Goal: Task Accomplishment & Management: Manage account settings

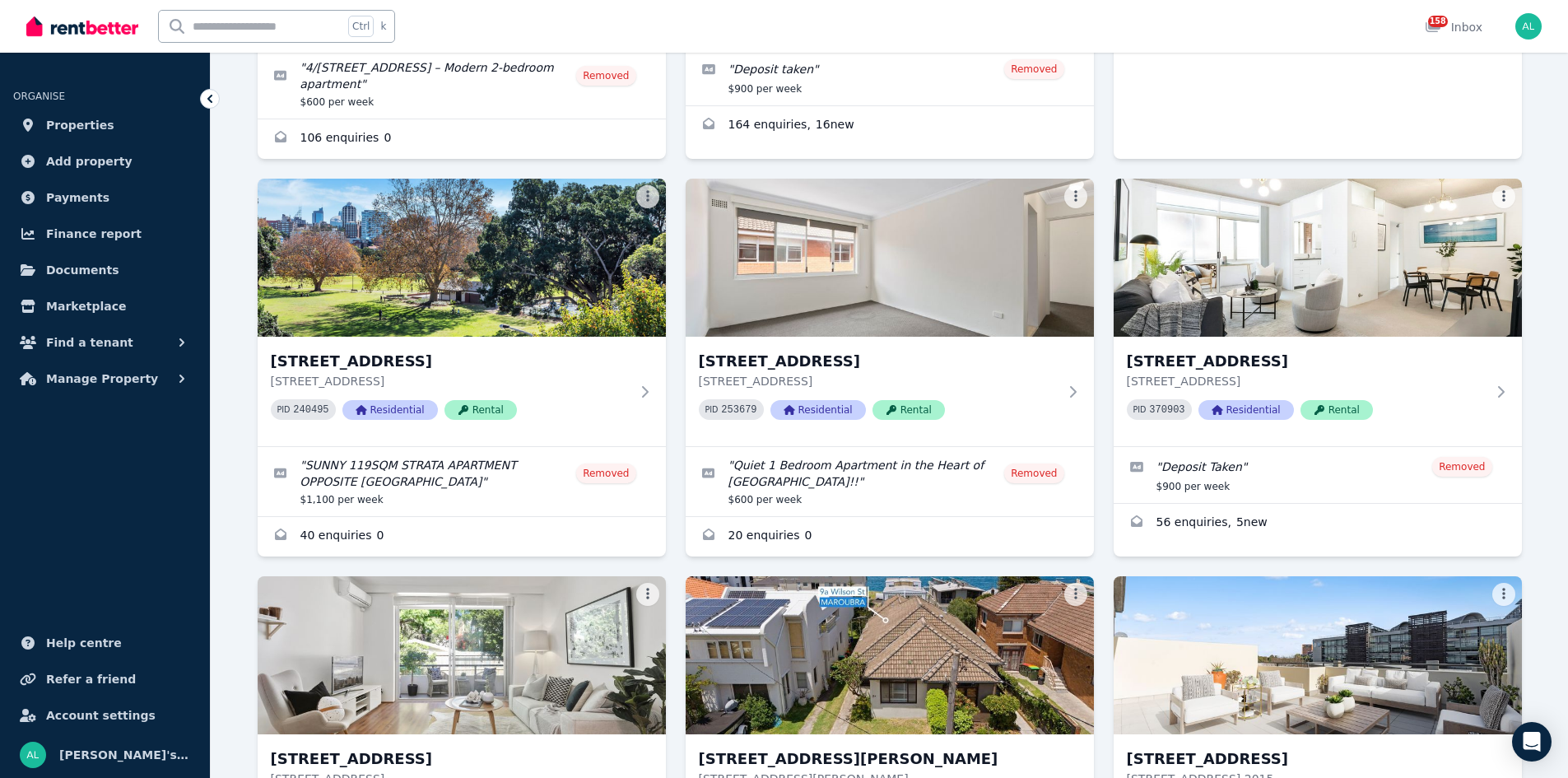
scroll to position [1318, 0]
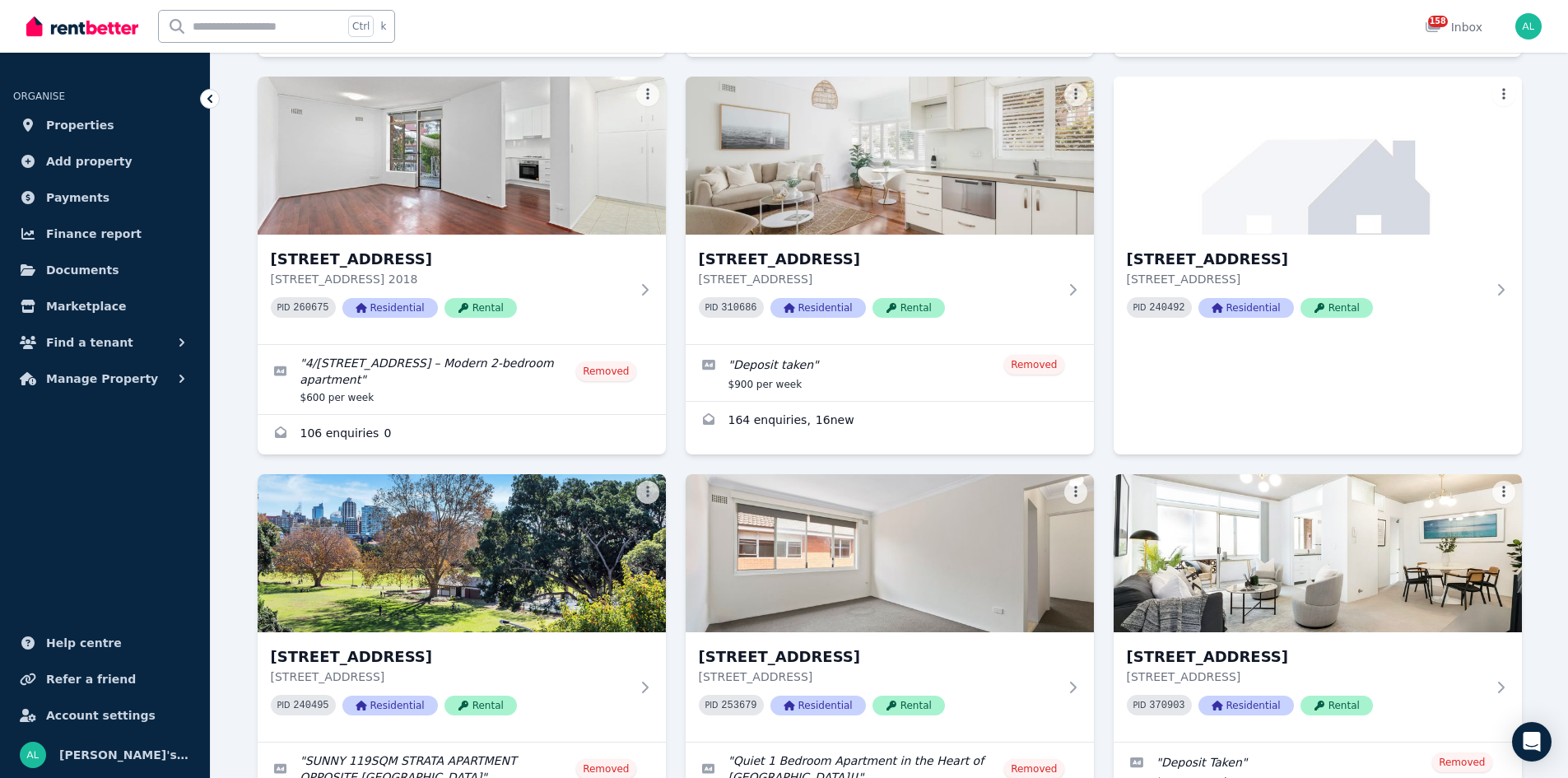
drag, startPoint x: 77, startPoint y: 129, endPoint x: 100, endPoint y: 134, distance: 23.5
click at [77, 129] on span "Properties" at bounding box center [81, 125] width 68 height 20
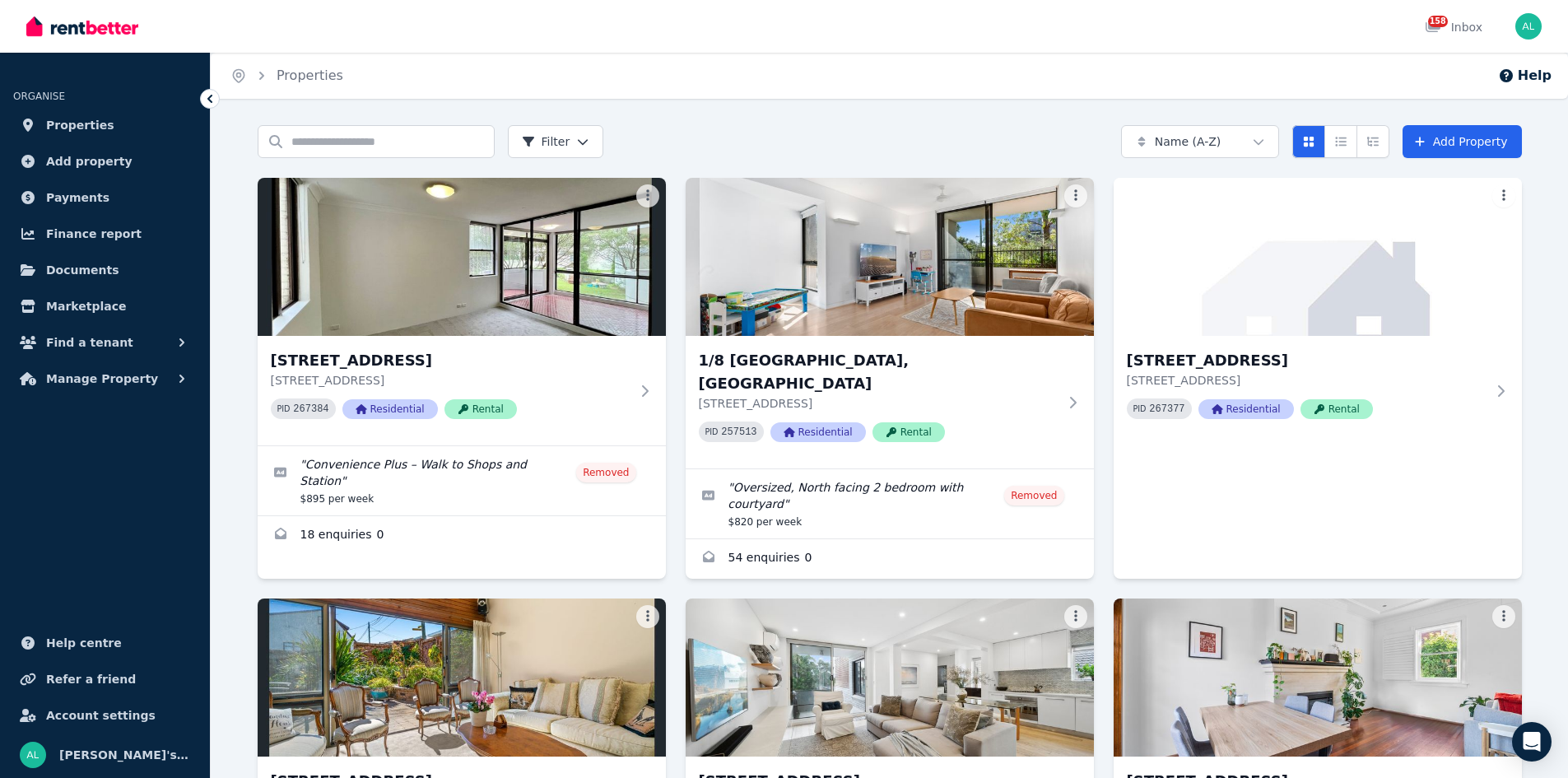
click at [1262, 147] on html "Open main menu 158 Inbox Open user menu ORGANISE Properties Add property Paymen…" at bounding box center [784, 389] width 1568 height 778
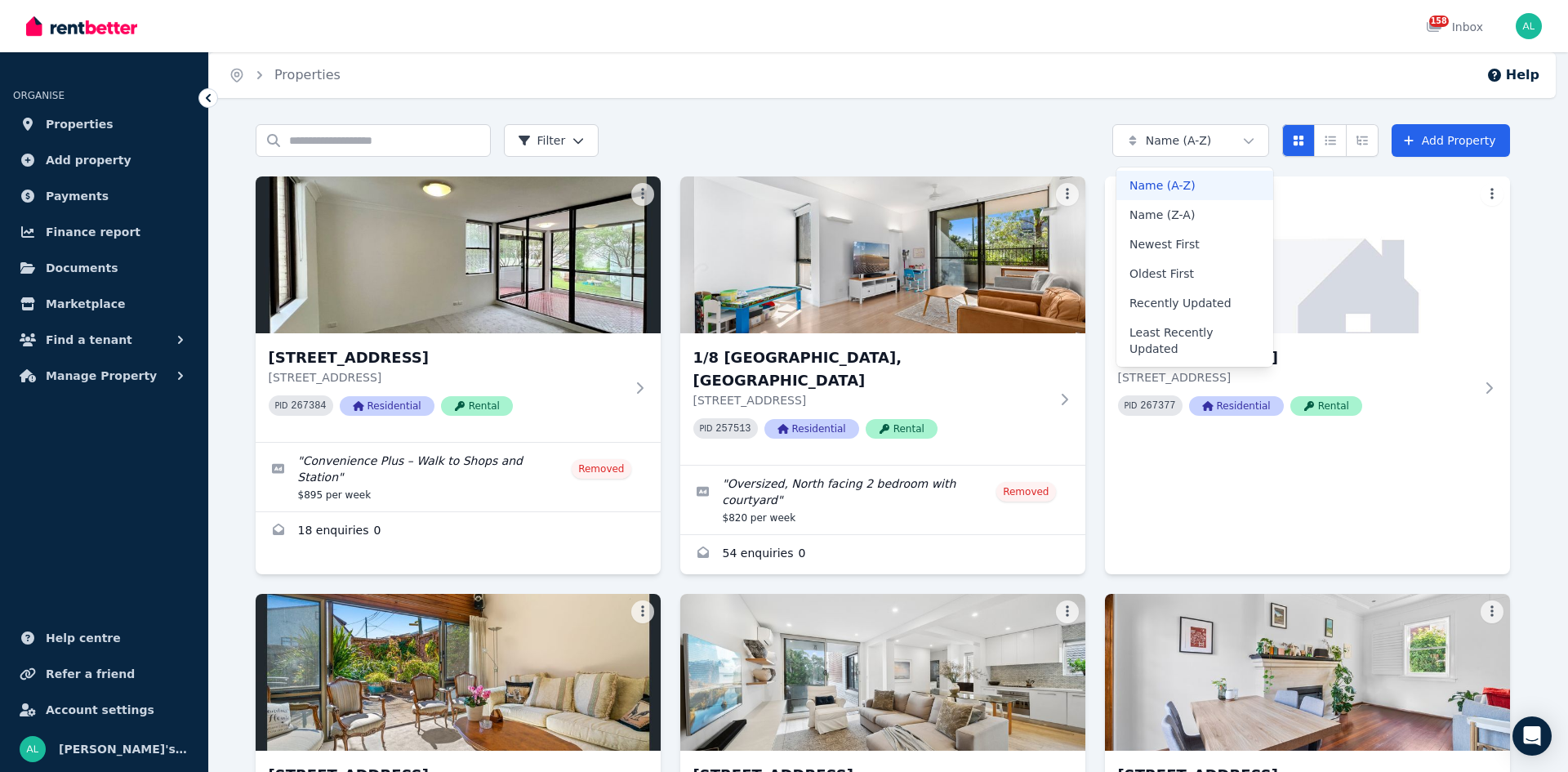
click at [1245, 148] on html "Open main menu 158 Inbox Open user menu ORGANISE Properties Add property Paymen…" at bounding box center [784, 386] width 1568 height 772
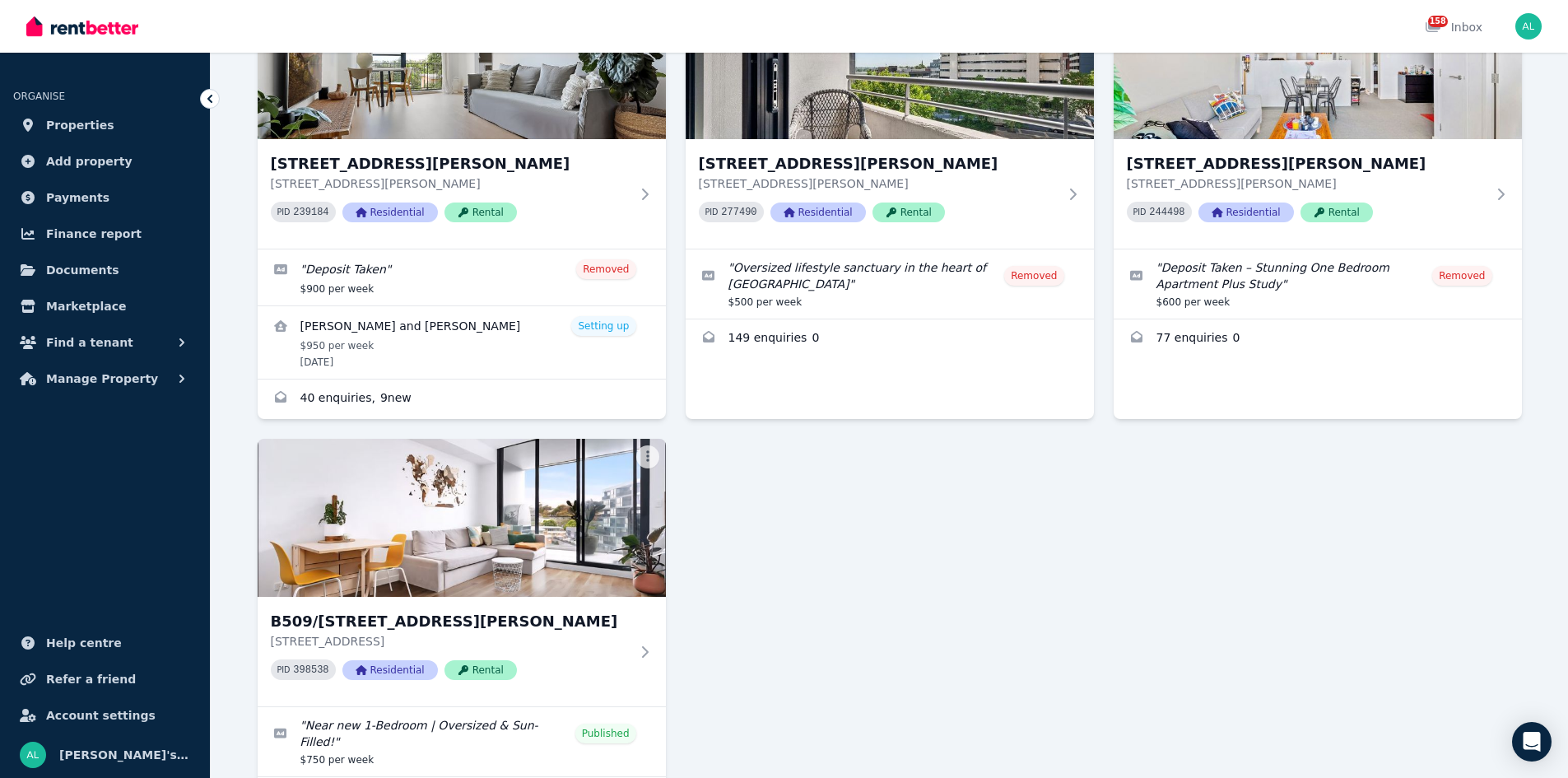
scroll to position [3202, 0]
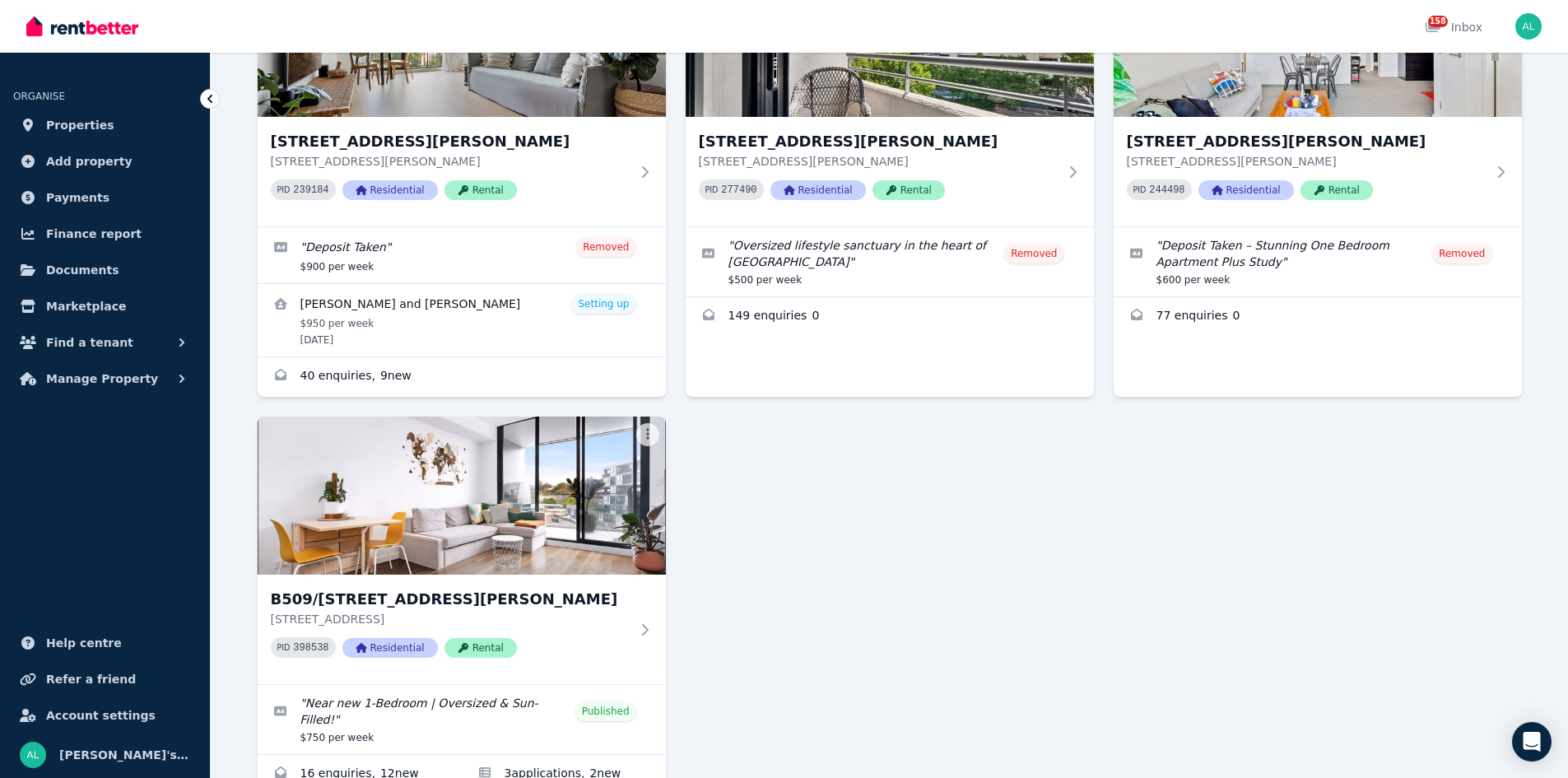
click at [528, 416] on img at bounding box center [462, 495] width 408 height 158
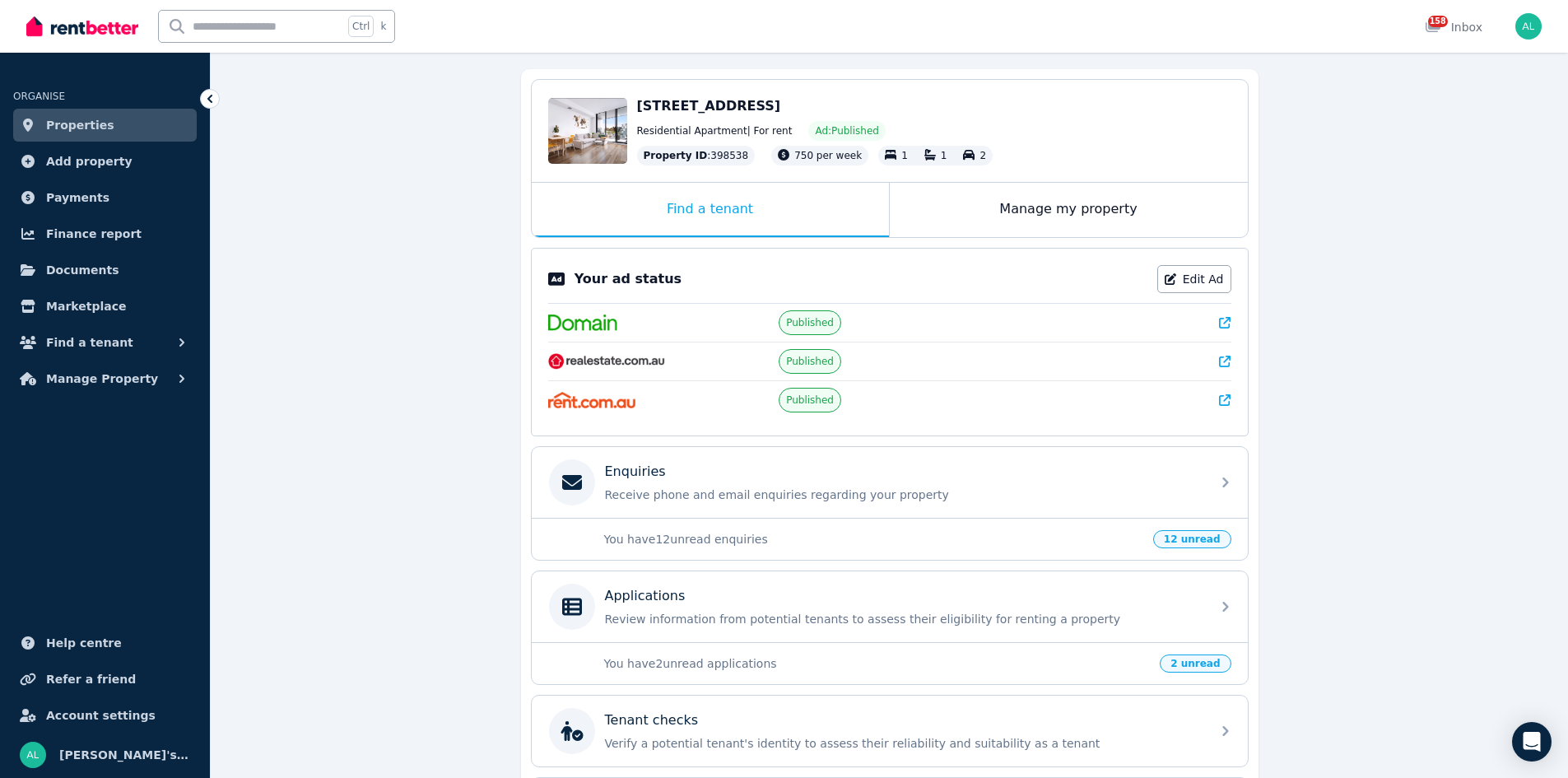
scroll to position [247, 0]
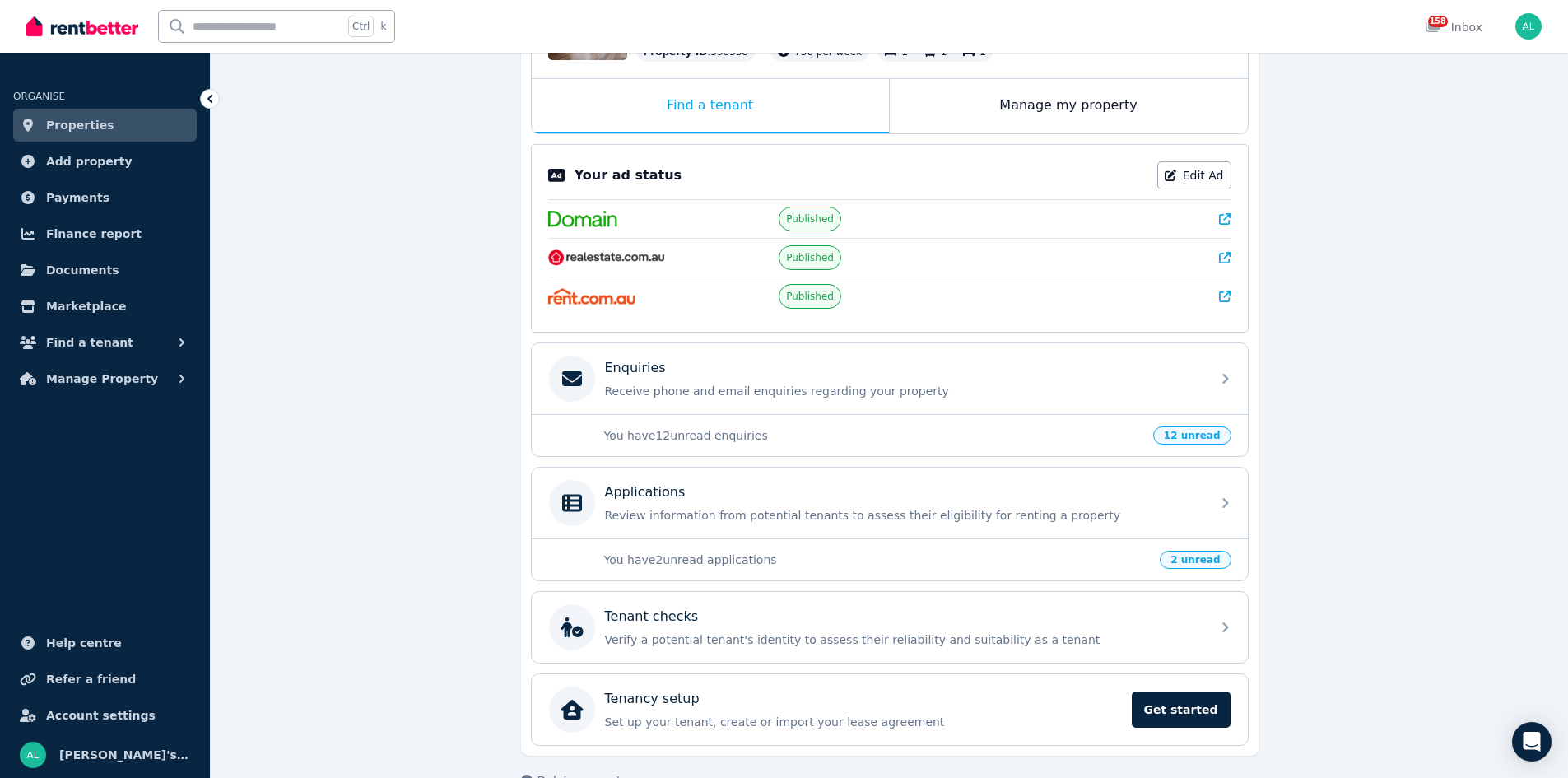
click at [1192, 506] on div "Applications Review information from potential tenants to assess their eligibil…" at bounding box center [903, 503] width 596 height 41
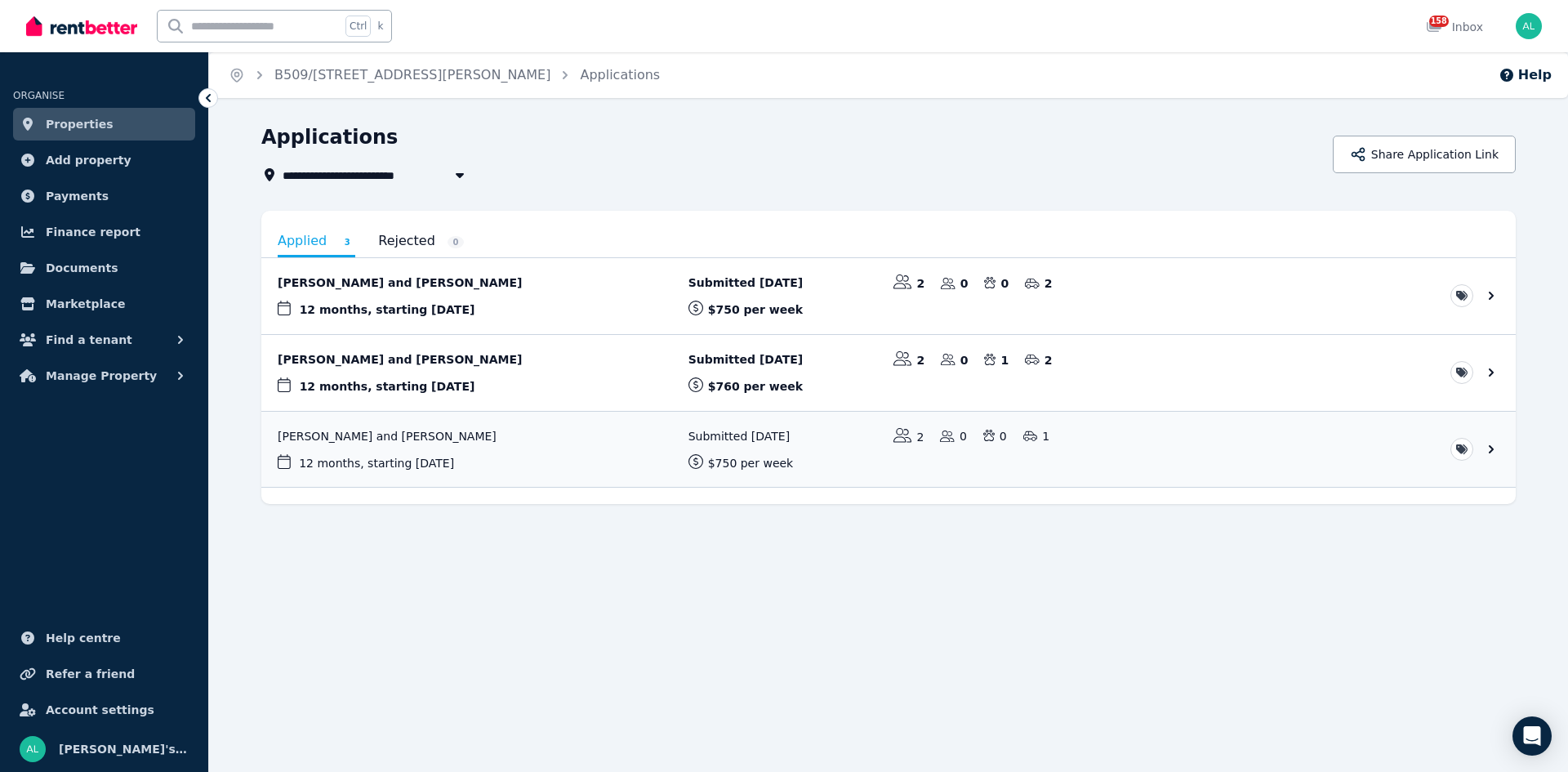
click at [1447, 159] on button "Share Application Link" at bounding box center [1424, 155] width 183 height 37
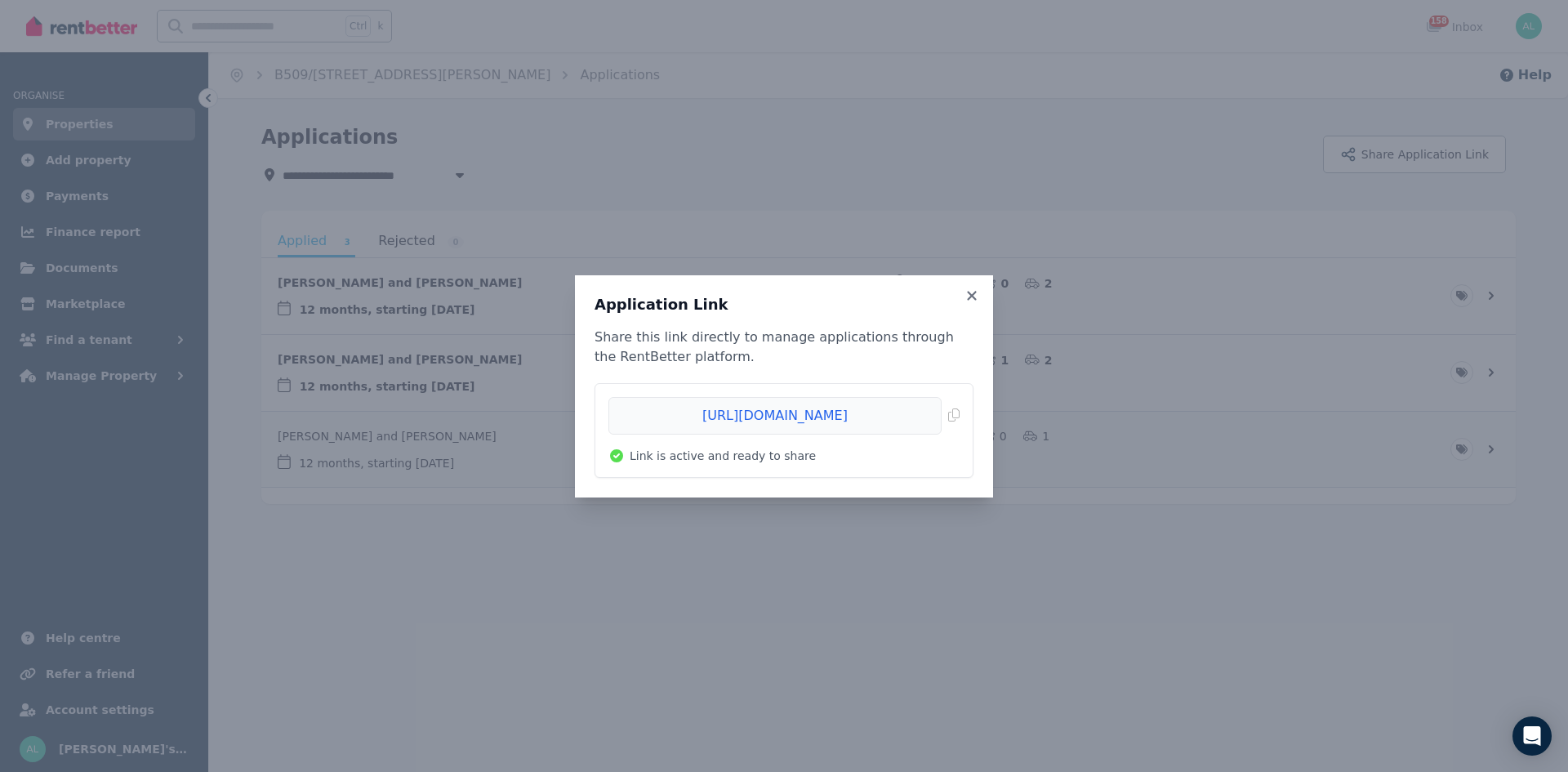
click at [955, 418] on span "Copied!" at bounding box center [784, 416] width 352 height 37
click at [972, 295] on icon at bounding box center [971, 295] width 9 height 9
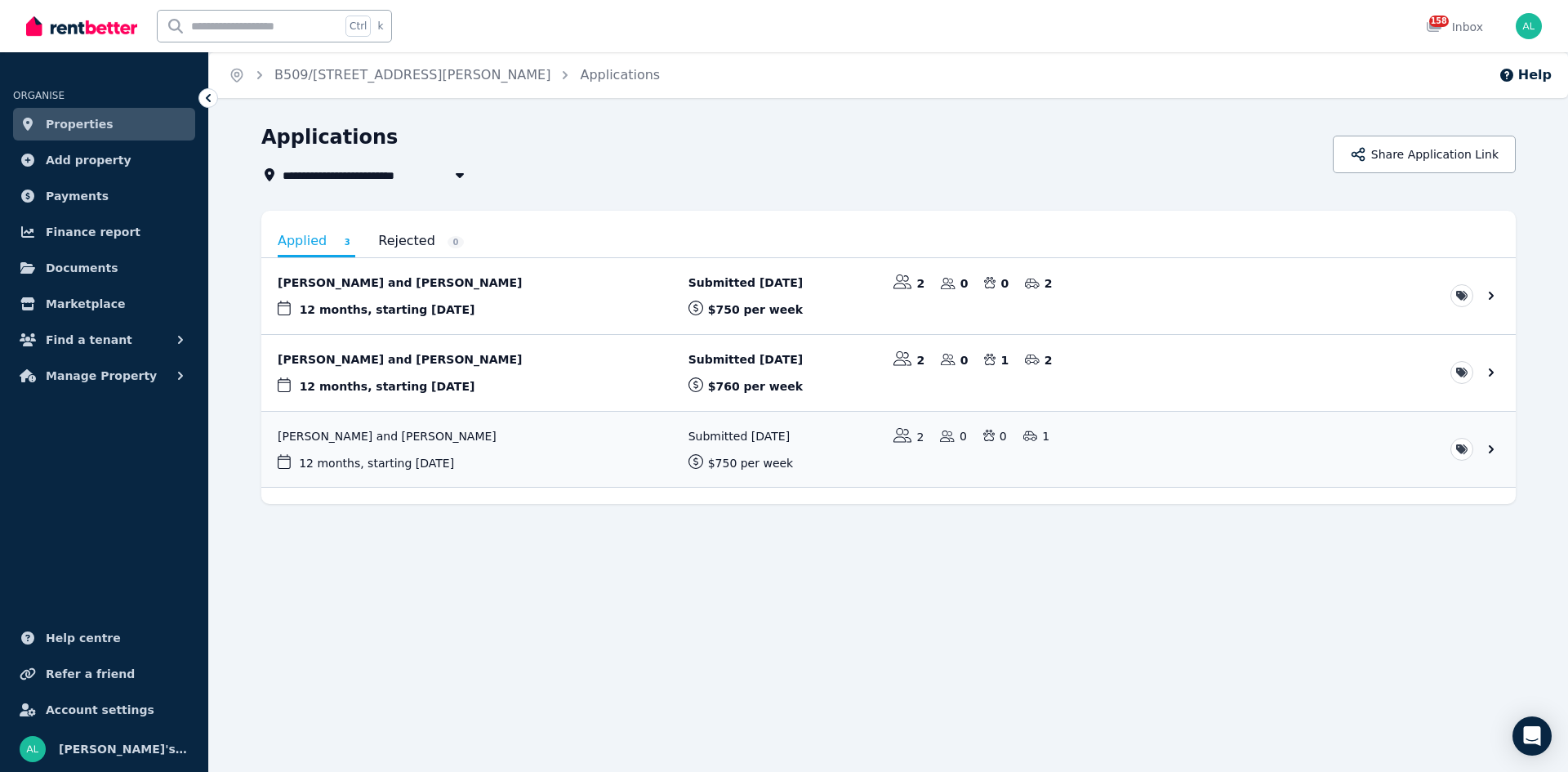
click at [1497, 298] on link "View application: Sharni Morrison and James Dobson" at bounding box center [888, 297] width 1255 height 76
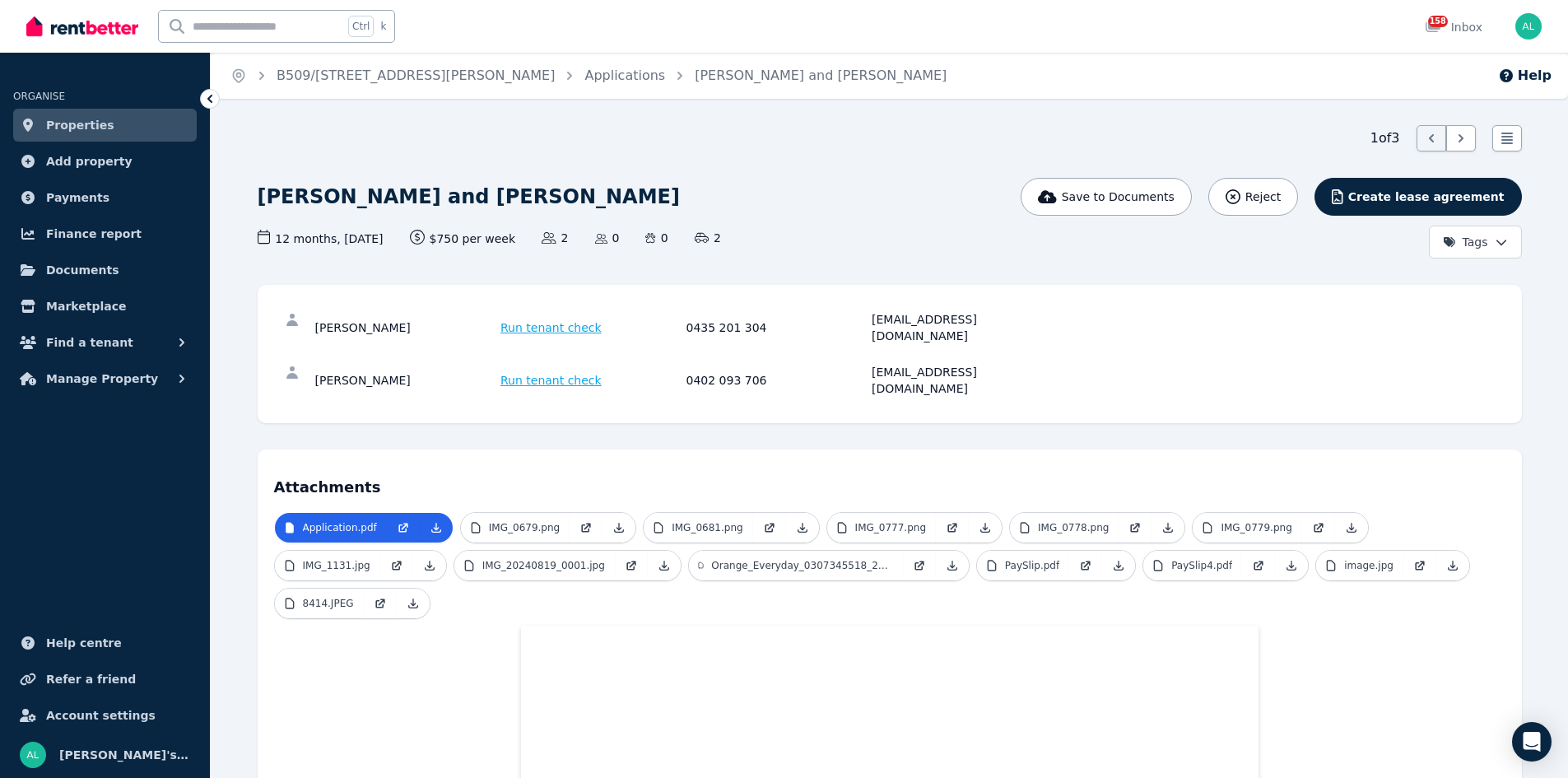
click at [1160, 200] on span "Save to Documents" at bounding box center [1119, 197] width 113 height 16
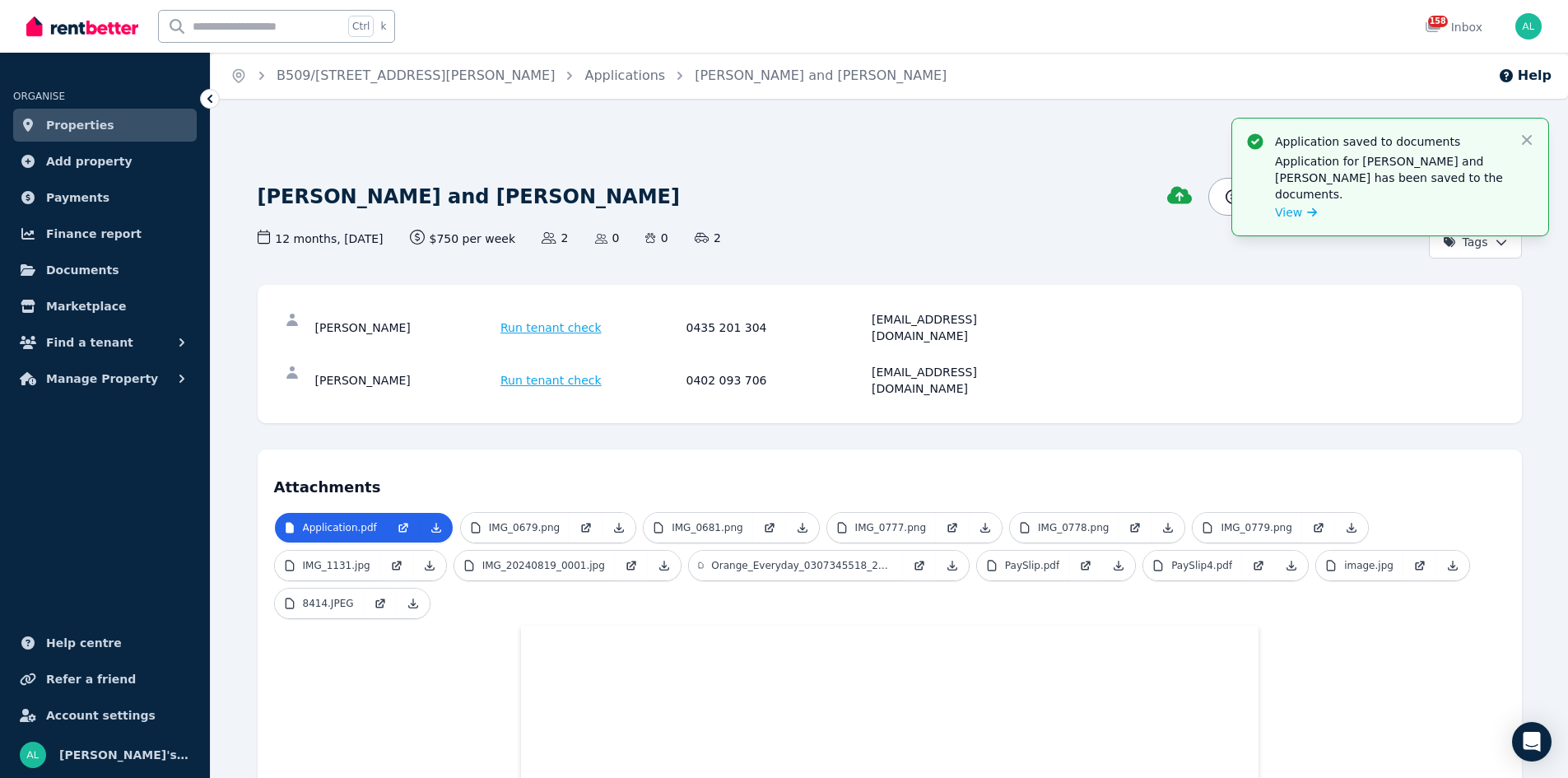
click at [1295, 204] on span "View" at bounding box center [1289, 212] width 27 height 16
click at [1527, 139] on icon "button" at bounding box center [1527, 140] width 16 height 16
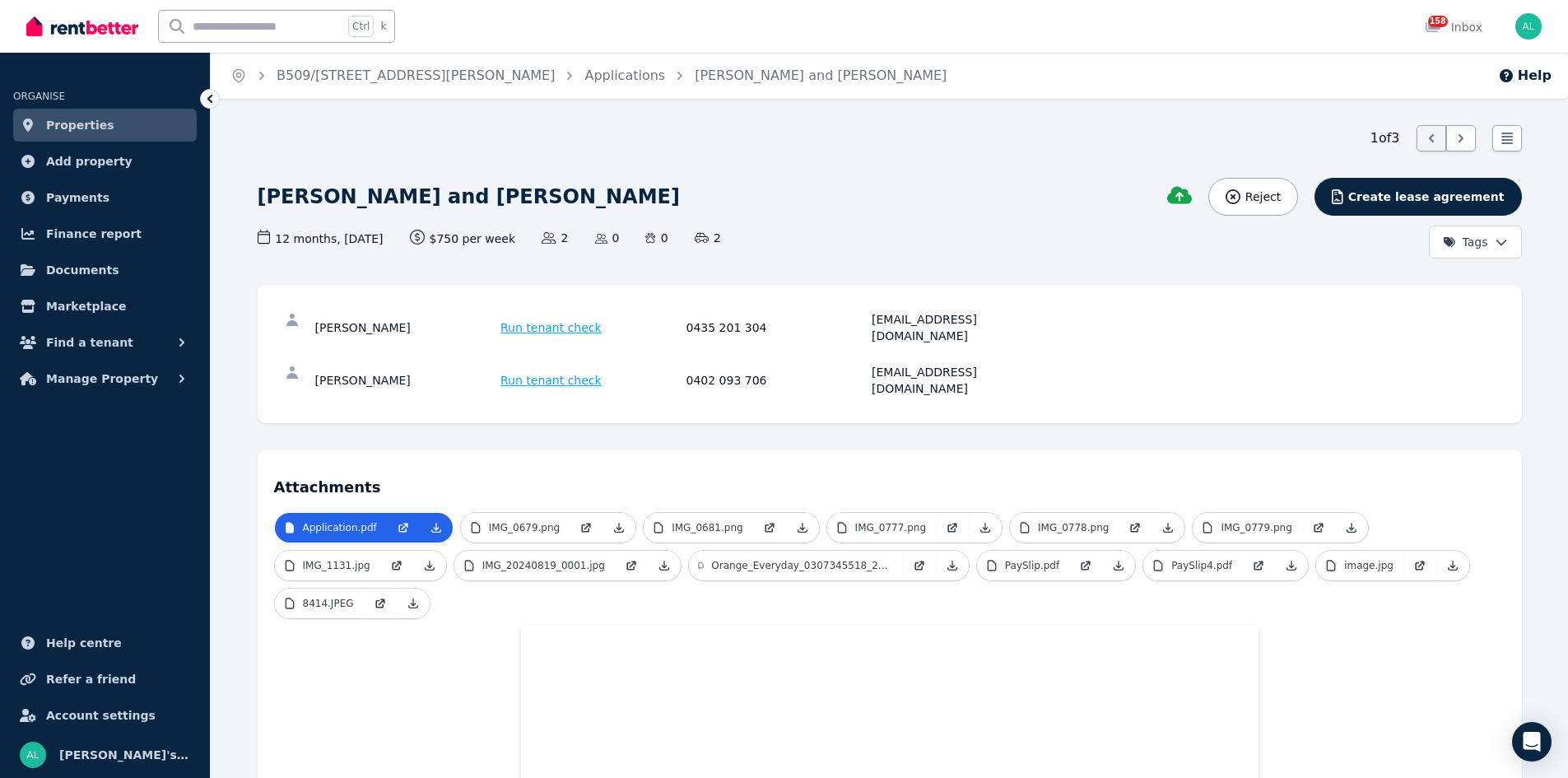
click at [1497, 243] on html "Open main menu Ctrl k 158 Inbox Open user menu ORGANISE Properties Add property…" at bounding box center [784, 389] width 1568 height 778
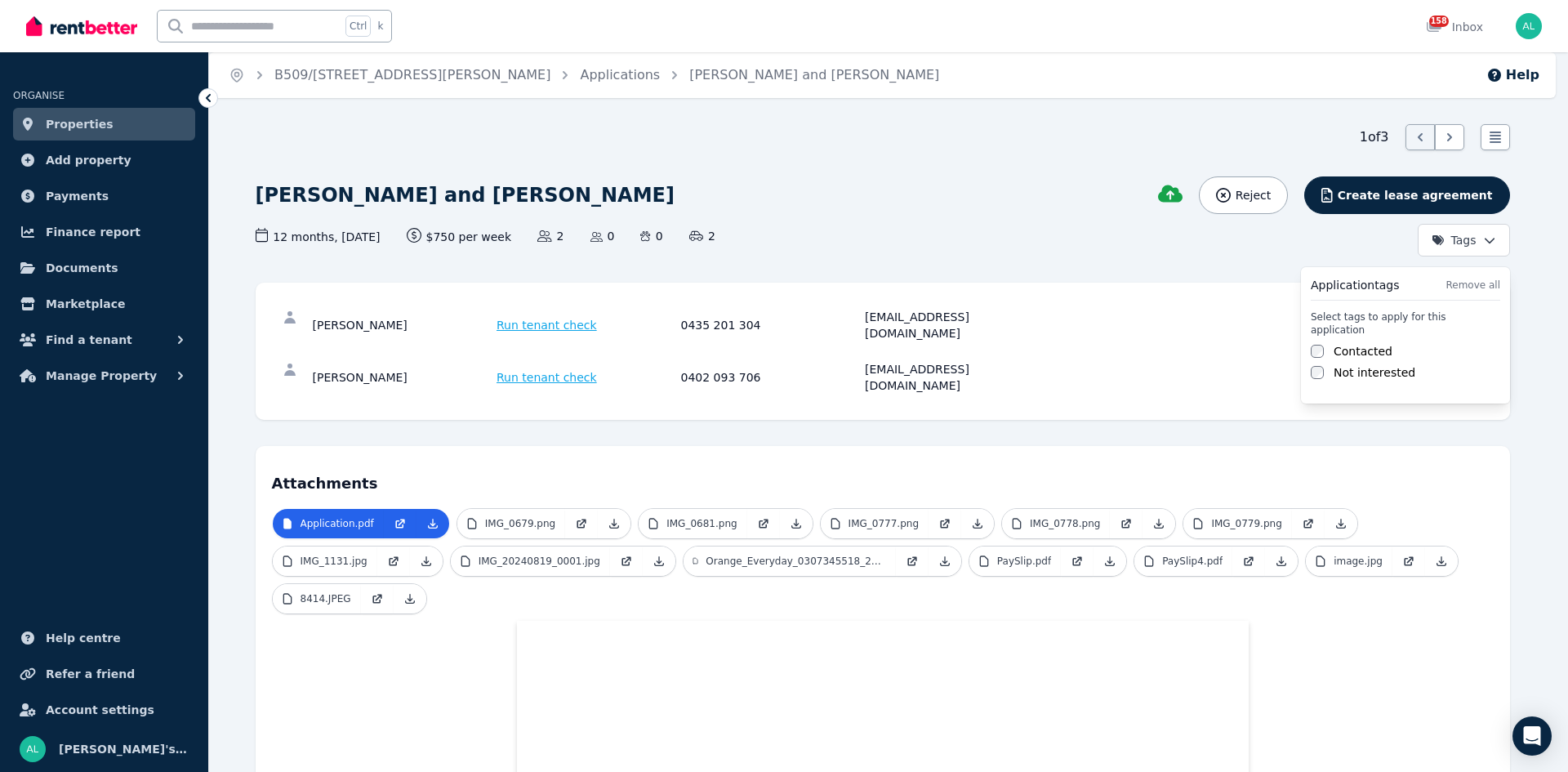
click at [1486, 241] on html "Open main menu Ctrl k 158 Inbox Open user menu ORGANISE Properties Add property…" at bounding box center [784, 386] width 1568 height 772
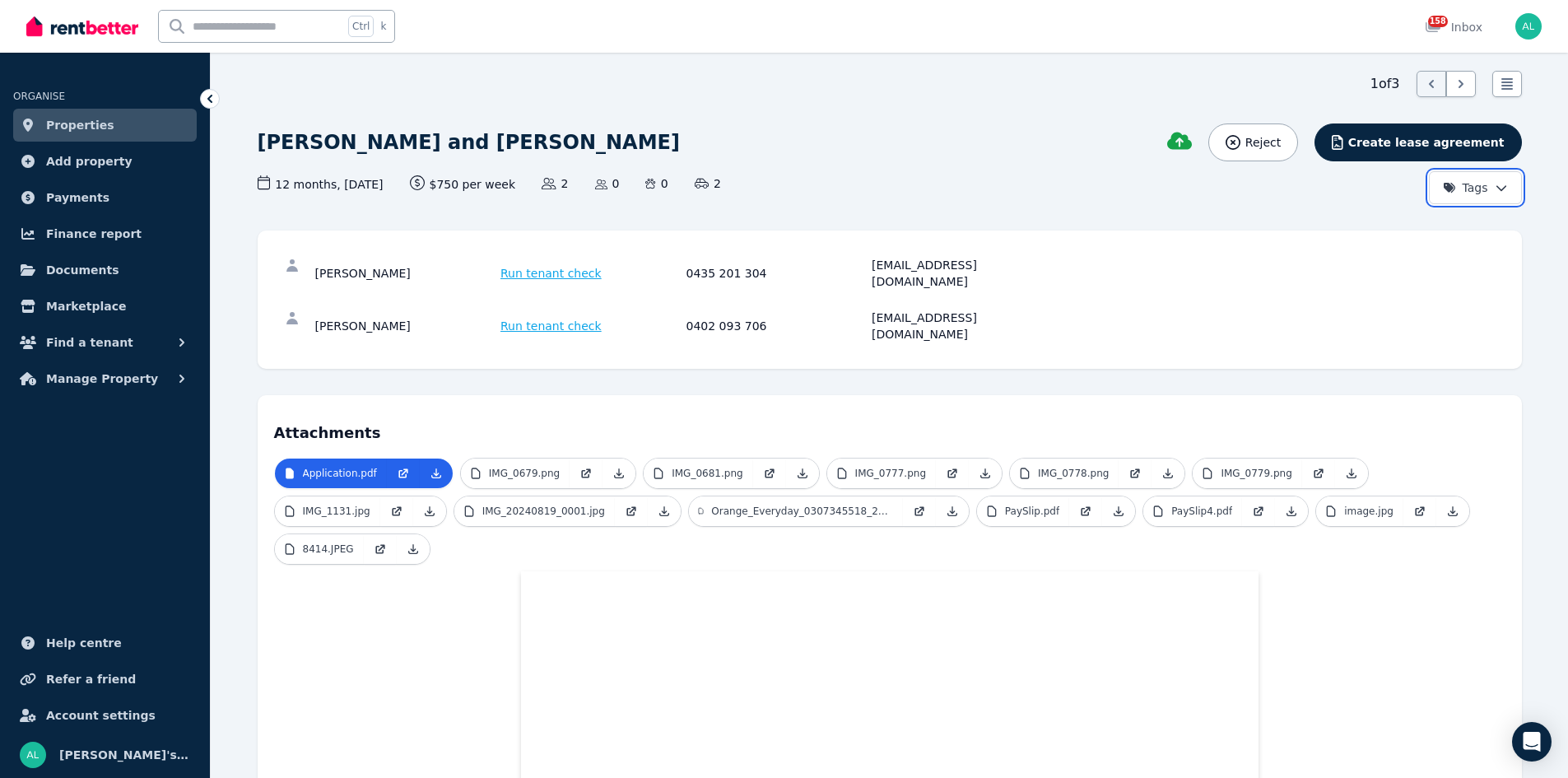
scroll to position [82, 0]
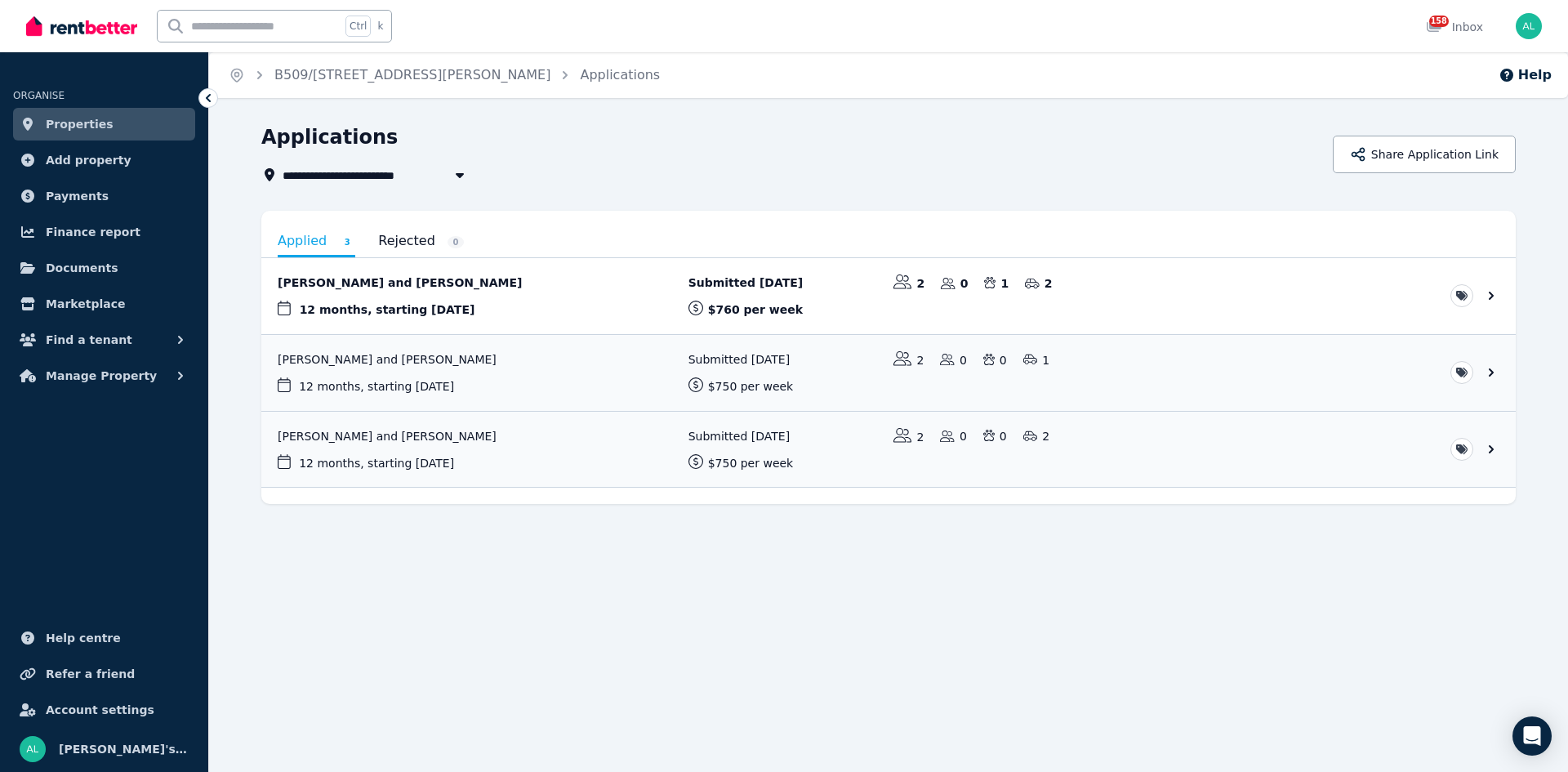
click at [368, 359] on link "View application: Sean Mcinally and Gina Ho" at bounding box center [888, 373] width 1255 height 76
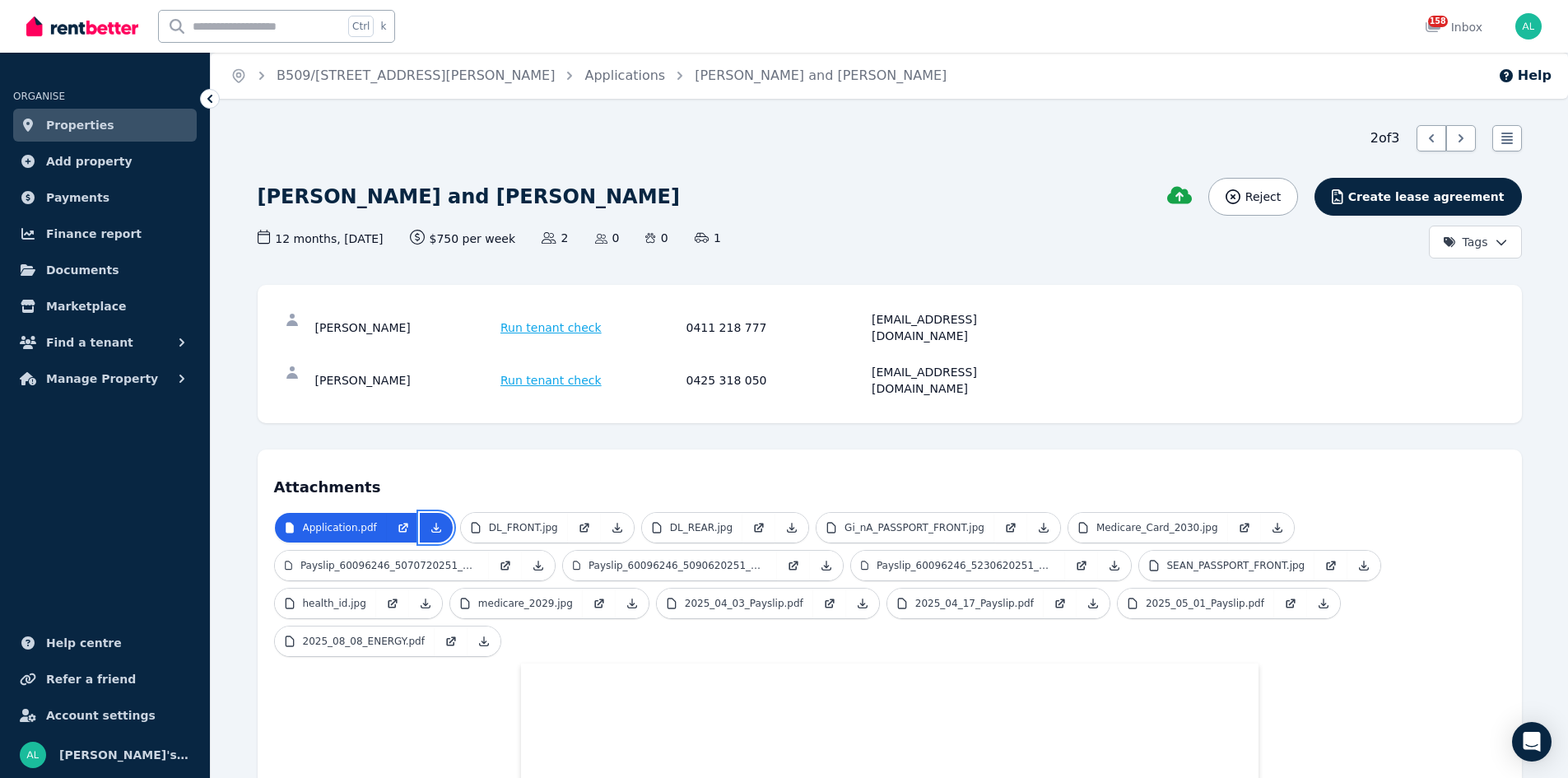
click at [432, 521] on icon at bounding box center [436, 527] width 13 height 13
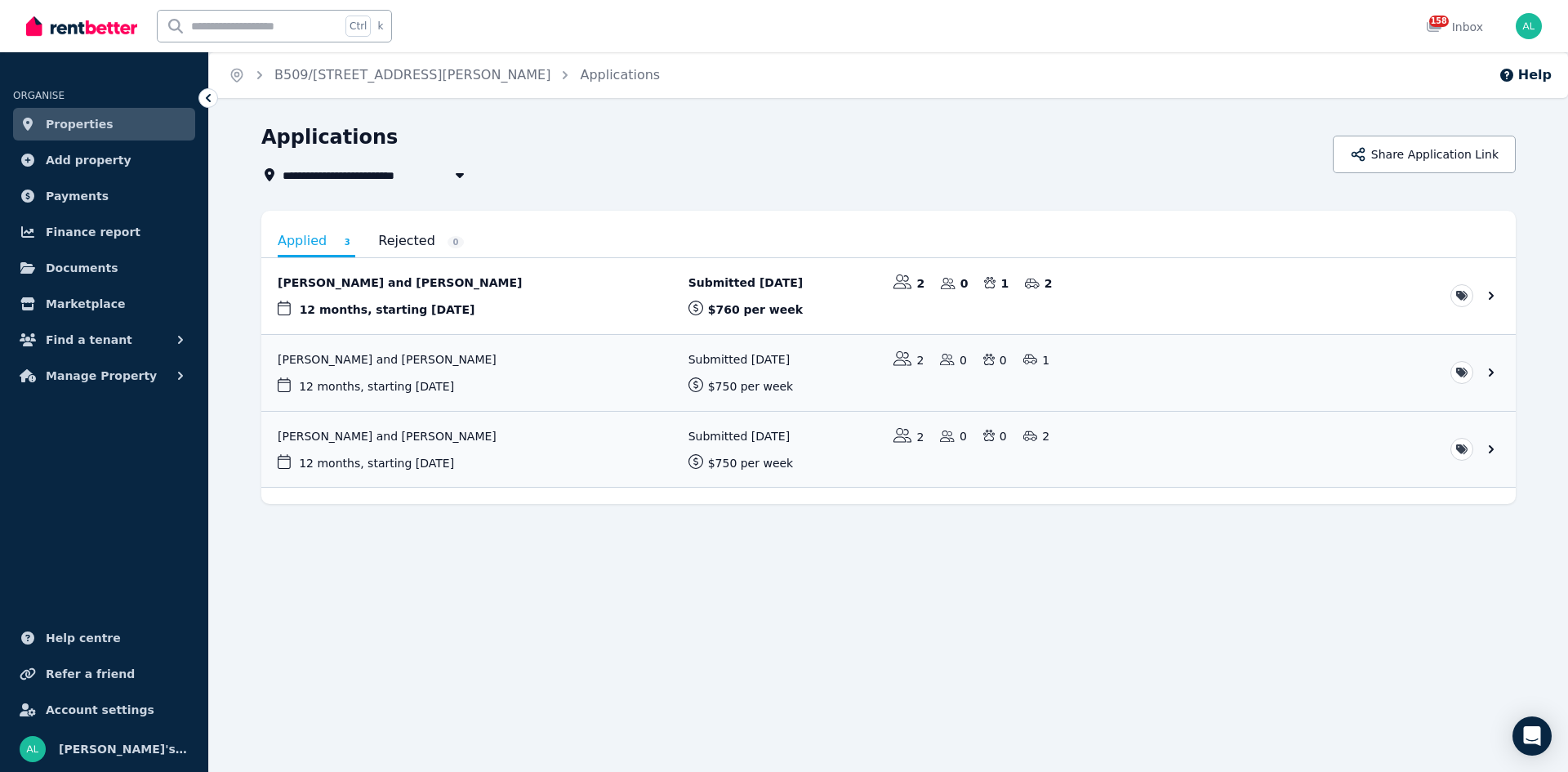
click at [386, 438] on link "View application: Sharni Morrison and James Dobson" at bounding box center [888, 450] width 1255 height 76
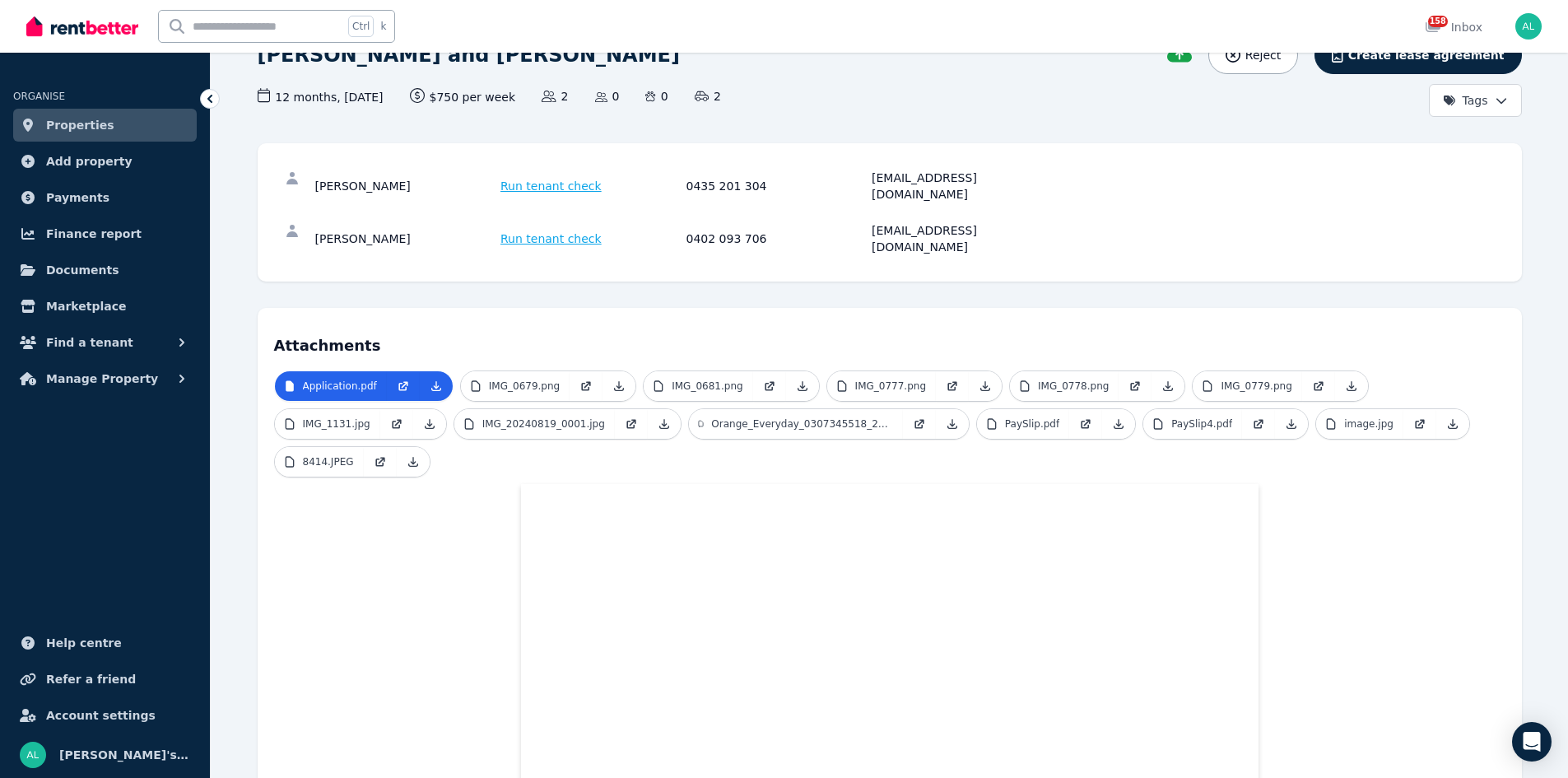
scroll to position [138, 0]
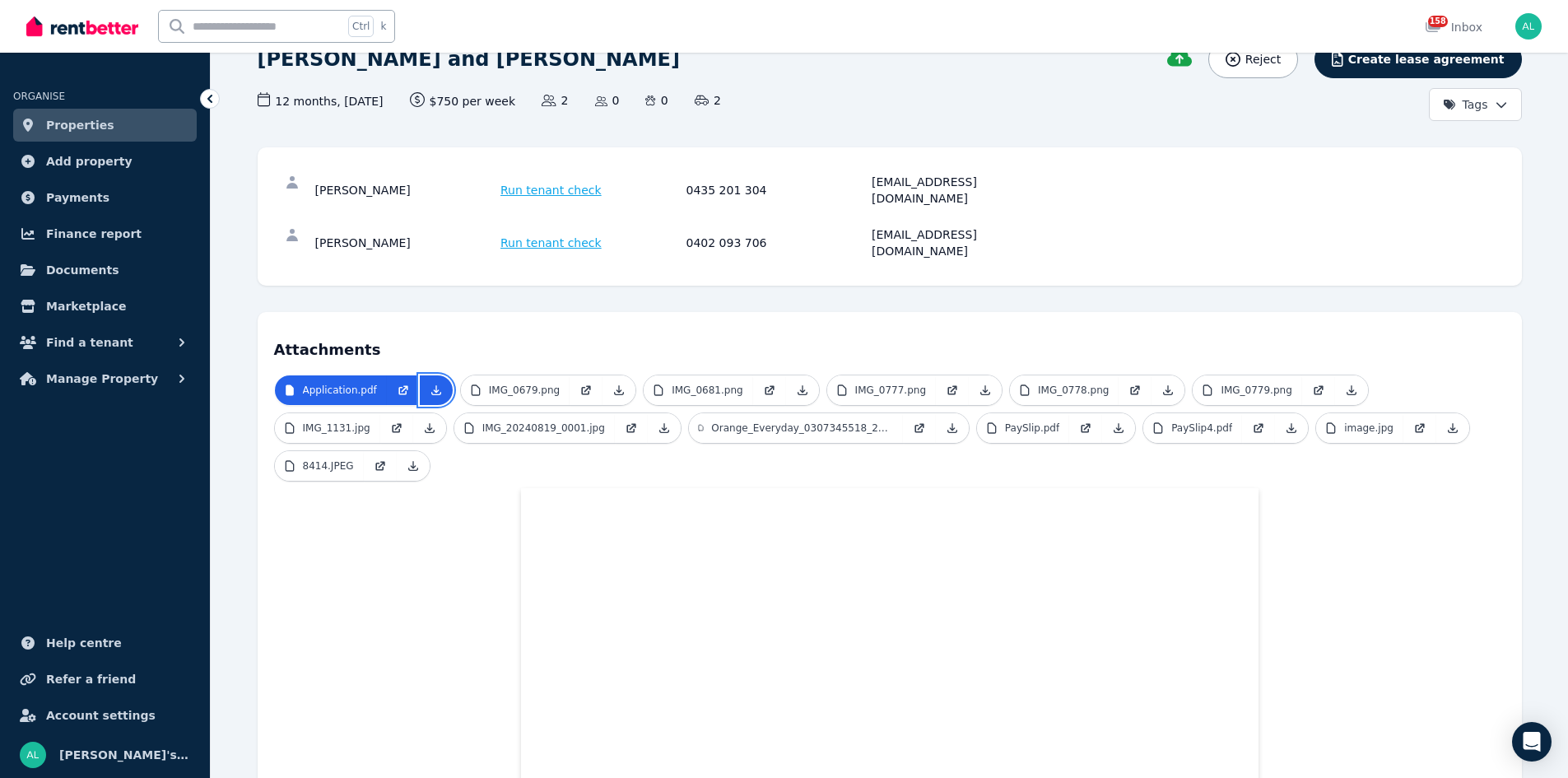
click at [430, 384] on icon at bounding box center [436, 390] width 13 height 13
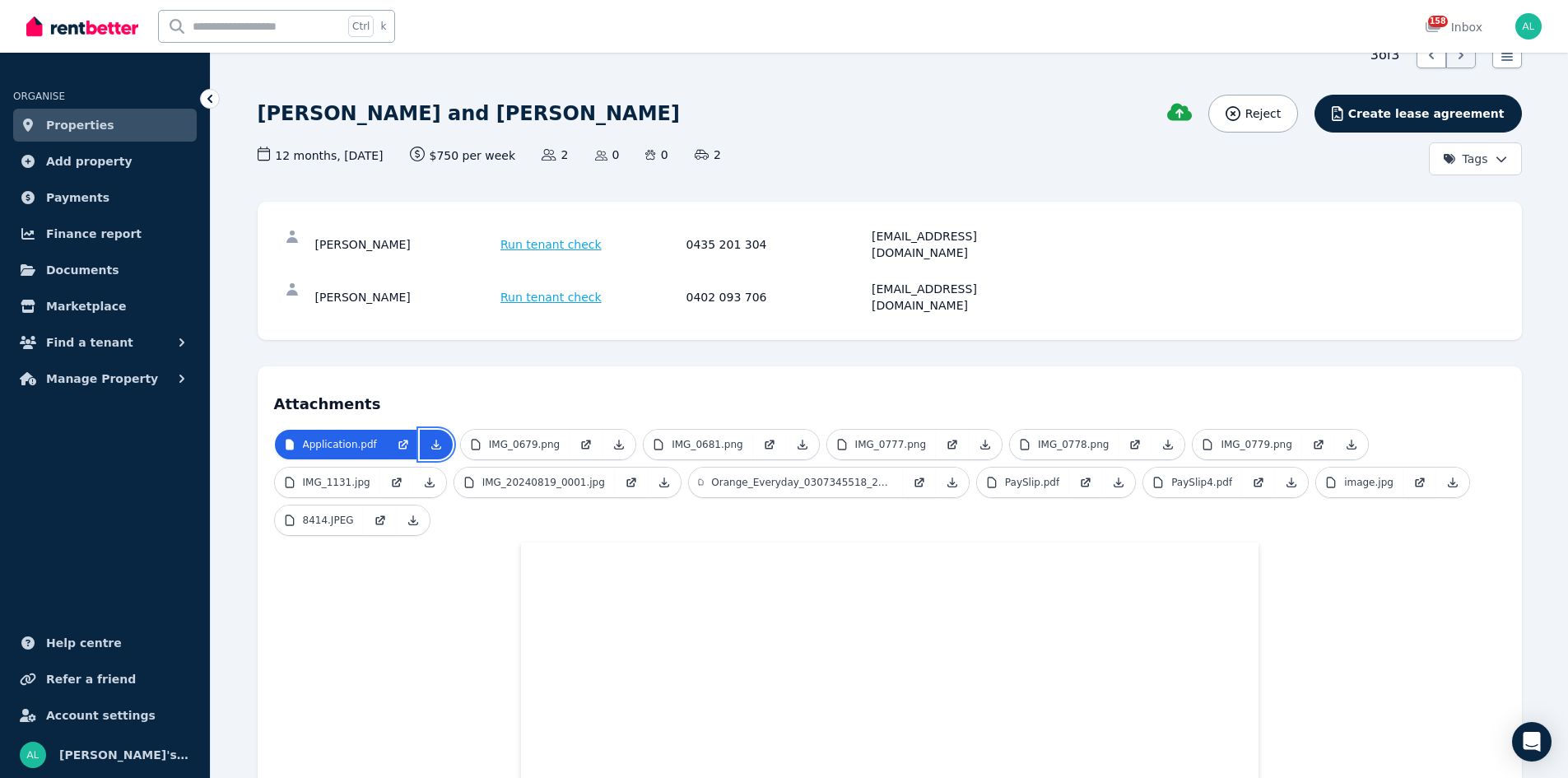
scroll to position [0, 0]
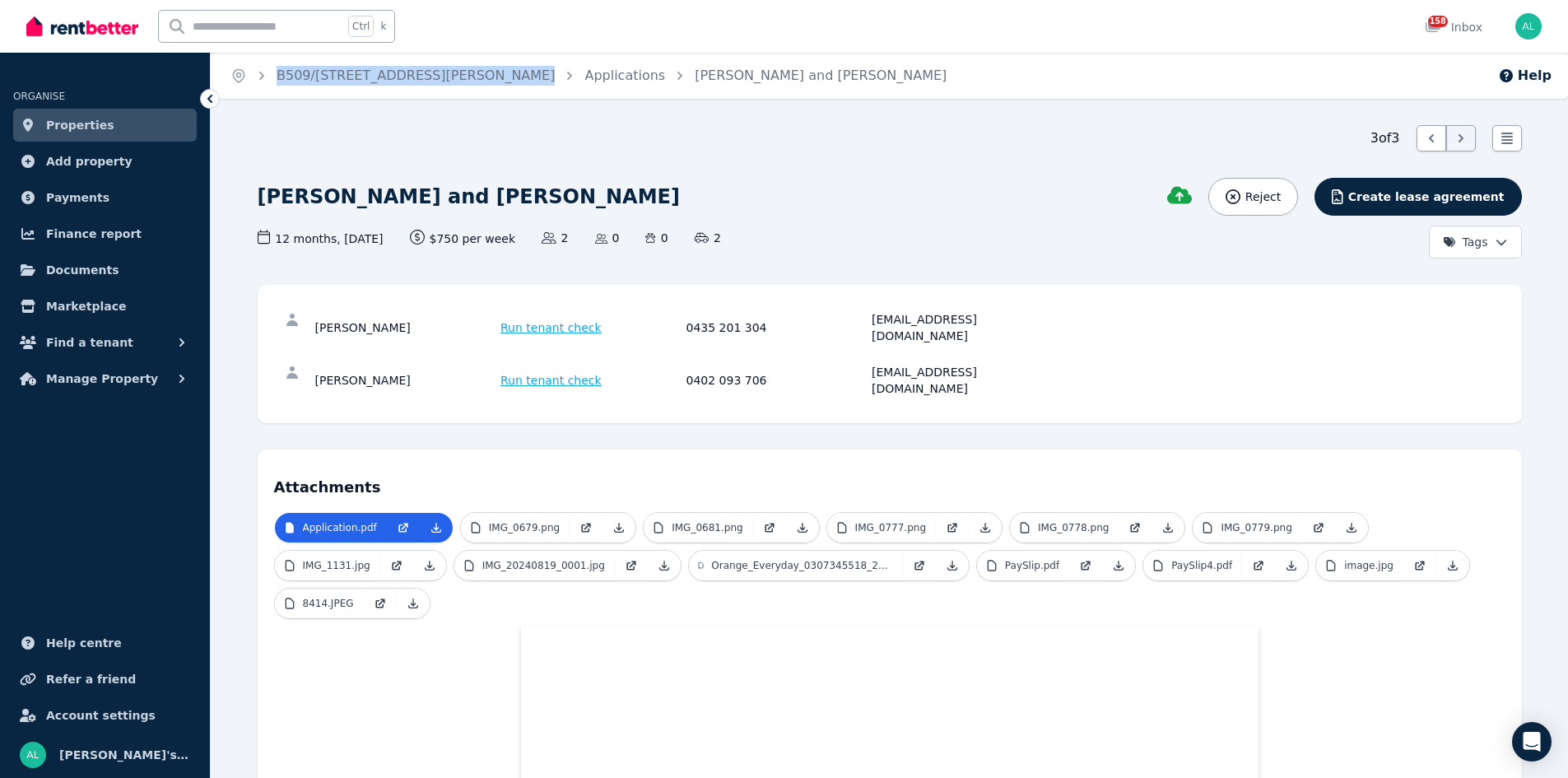
drag, startPoint x: 468, startPoint y: 78, endPoint x: 277, endPoint y: 79, distance: 191.0
click at [277, 79] on ol "Home B509/5 Mooramba Rd, Dee Why Applications Sharni Morrison and James Dobson" at bounding box center [588, 76] width 755 height 47
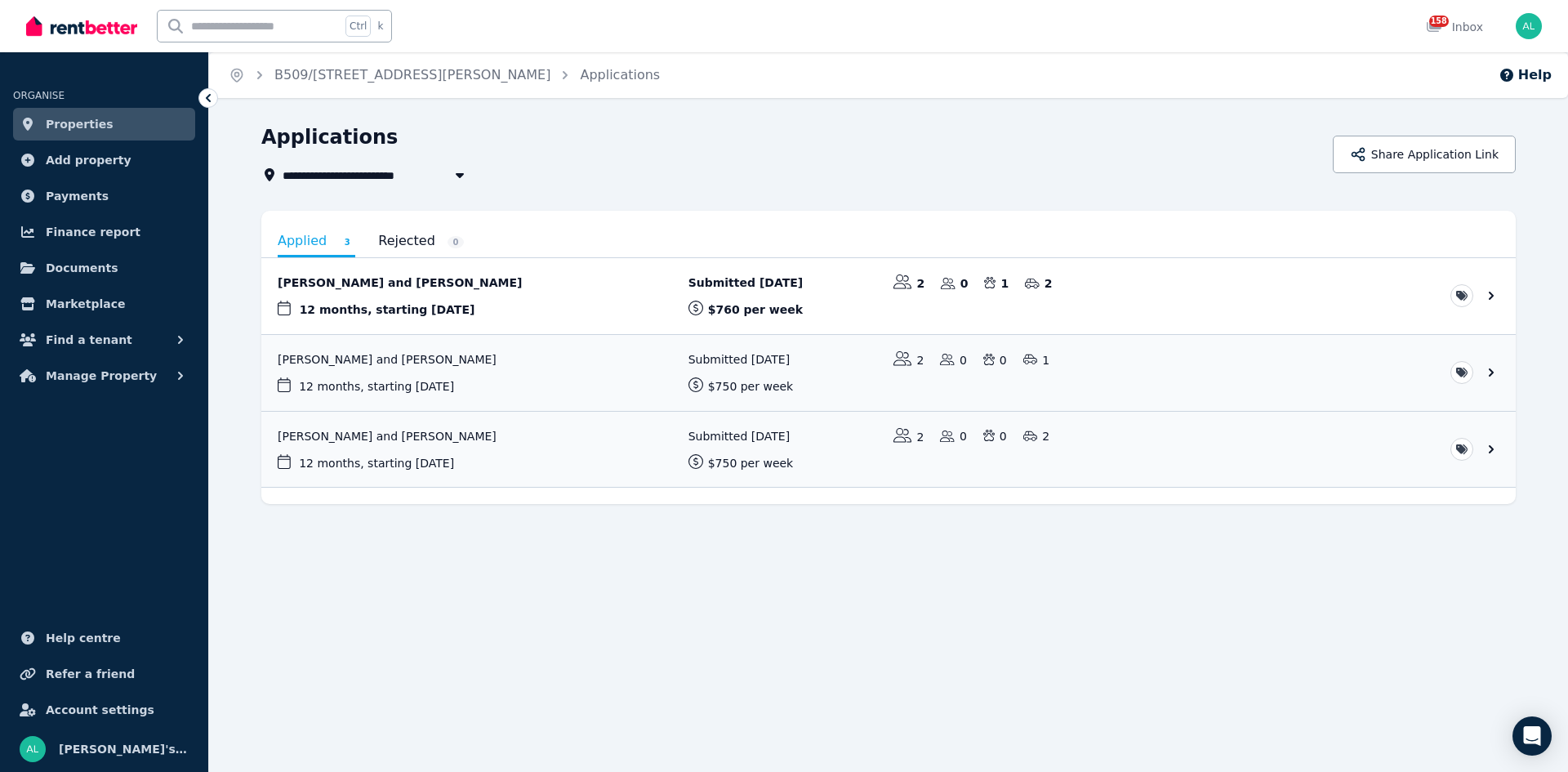
click at [450, 281] on link "View application: Kristiin Karu and Maicon Dos Santos" at bounding box center [888, 297] width 1255 height 76
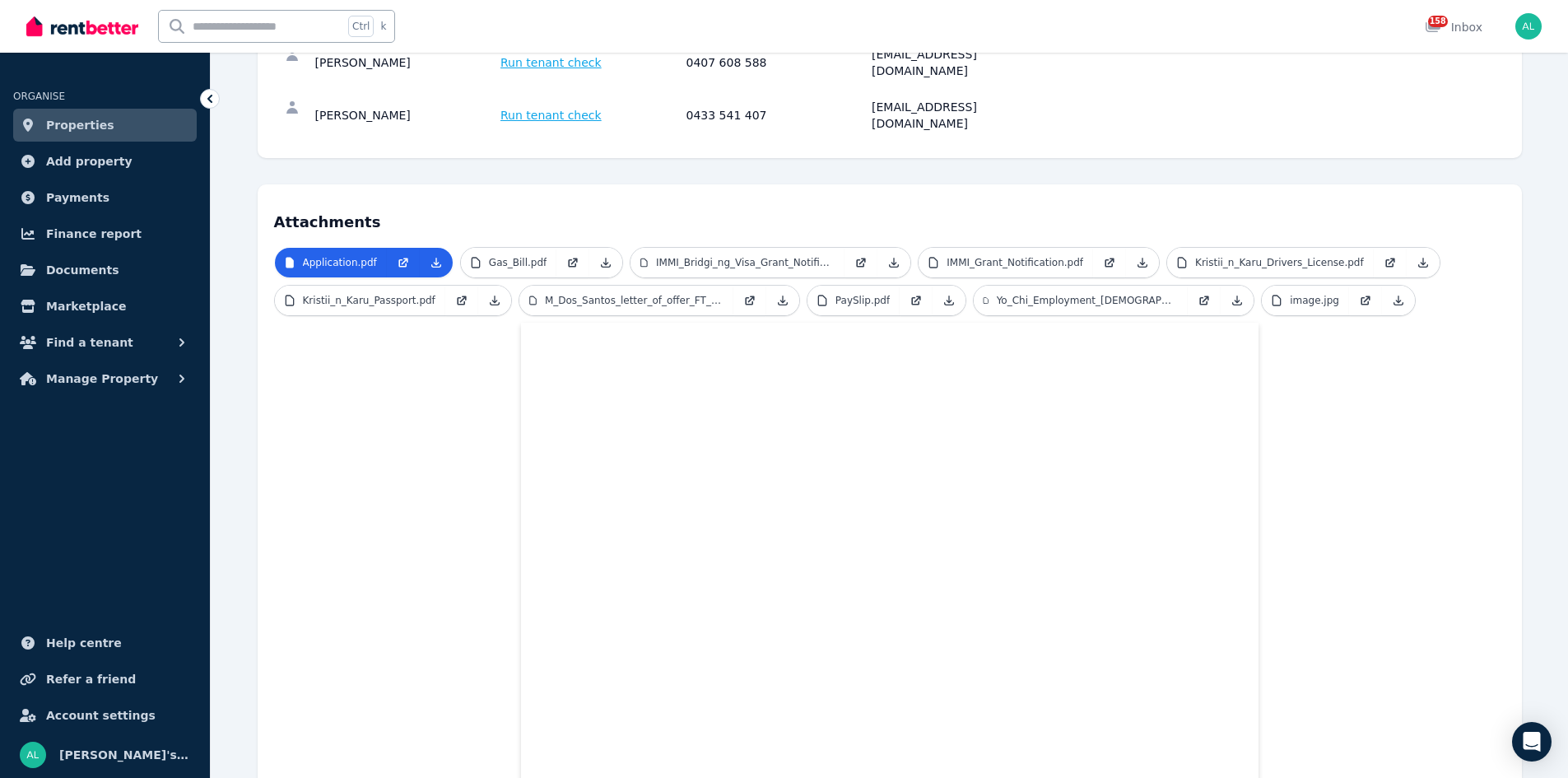
scroll to position [150, 0]
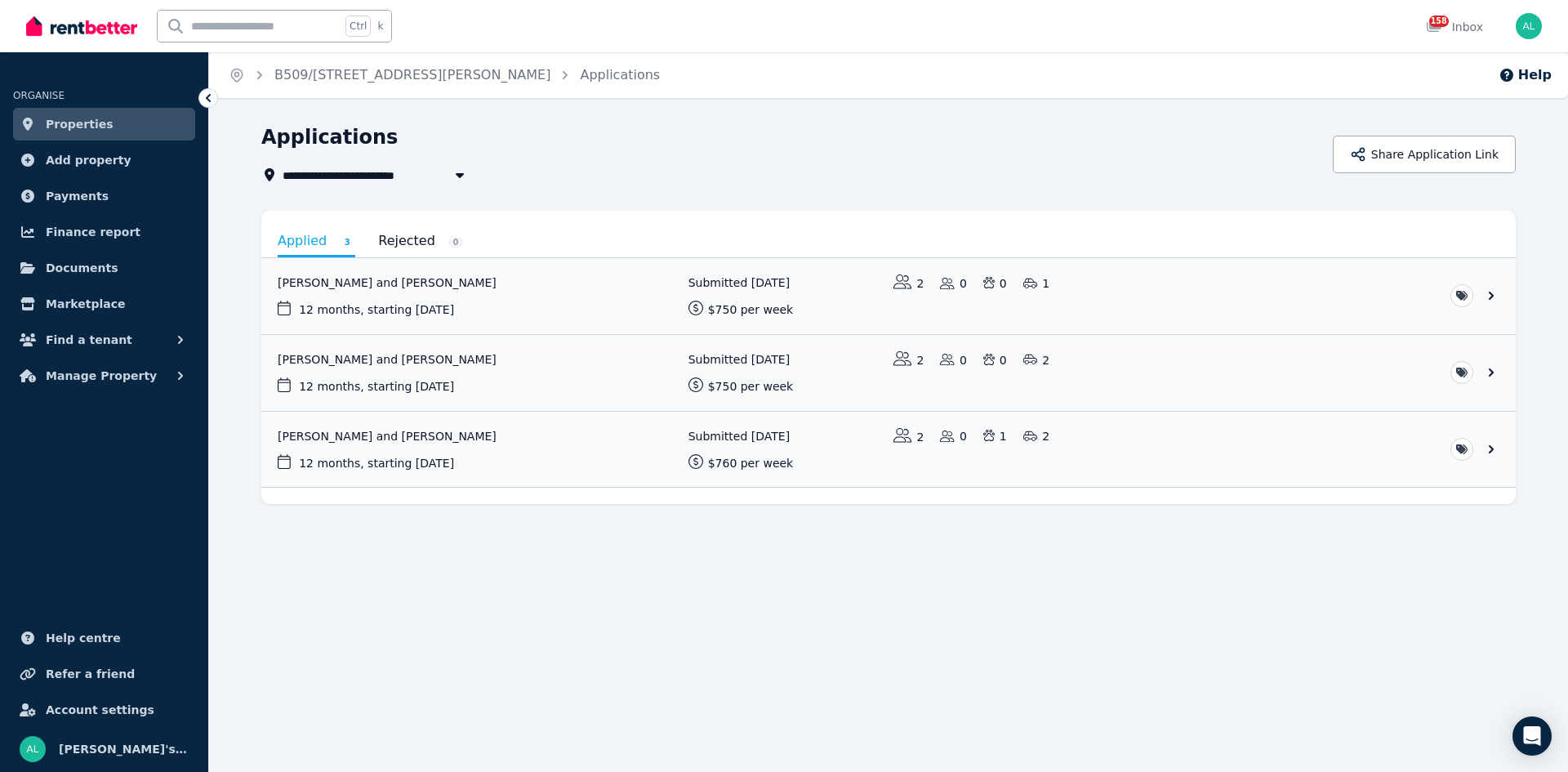
click at [392, 283] on link "View application: Sean Mcinally and Gina Ho" at bounding box center [888, 297] width 1255 height 76
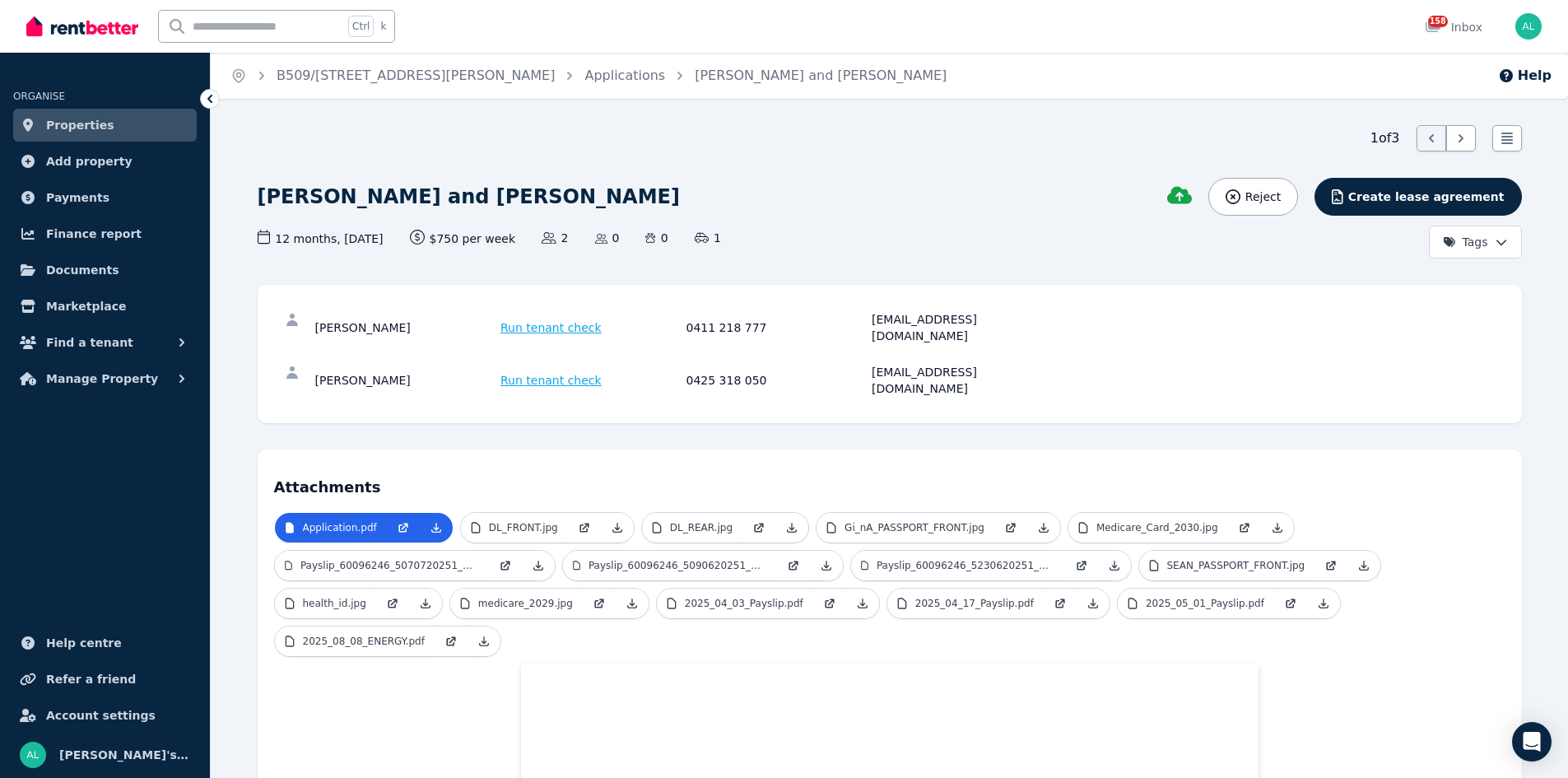
scroll to position [329, 0]
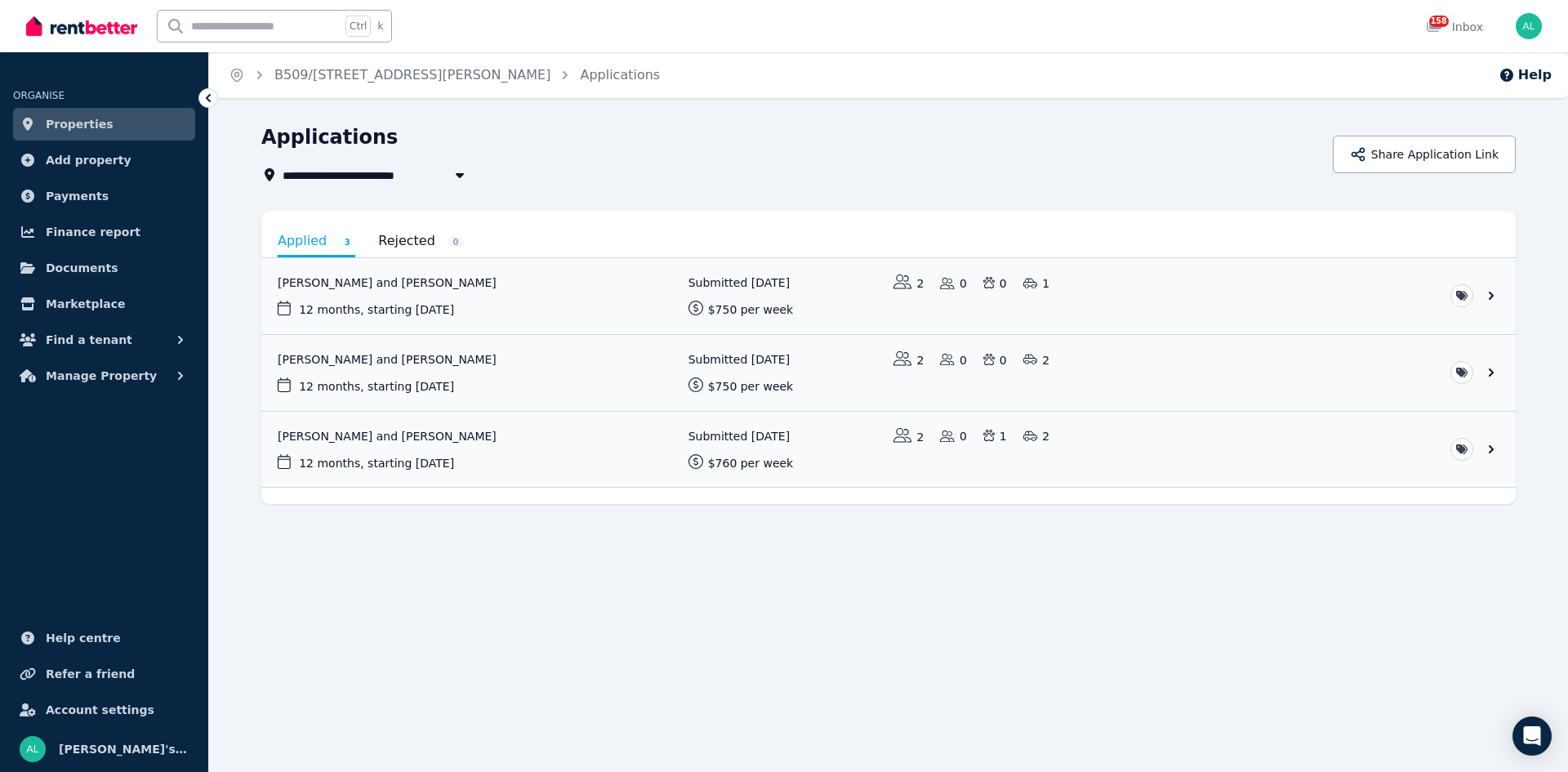
click at [379, 363] on link "View application: Sharni Morrison and James Dobson" at bounding box center [888, 373] width 1255 height 76
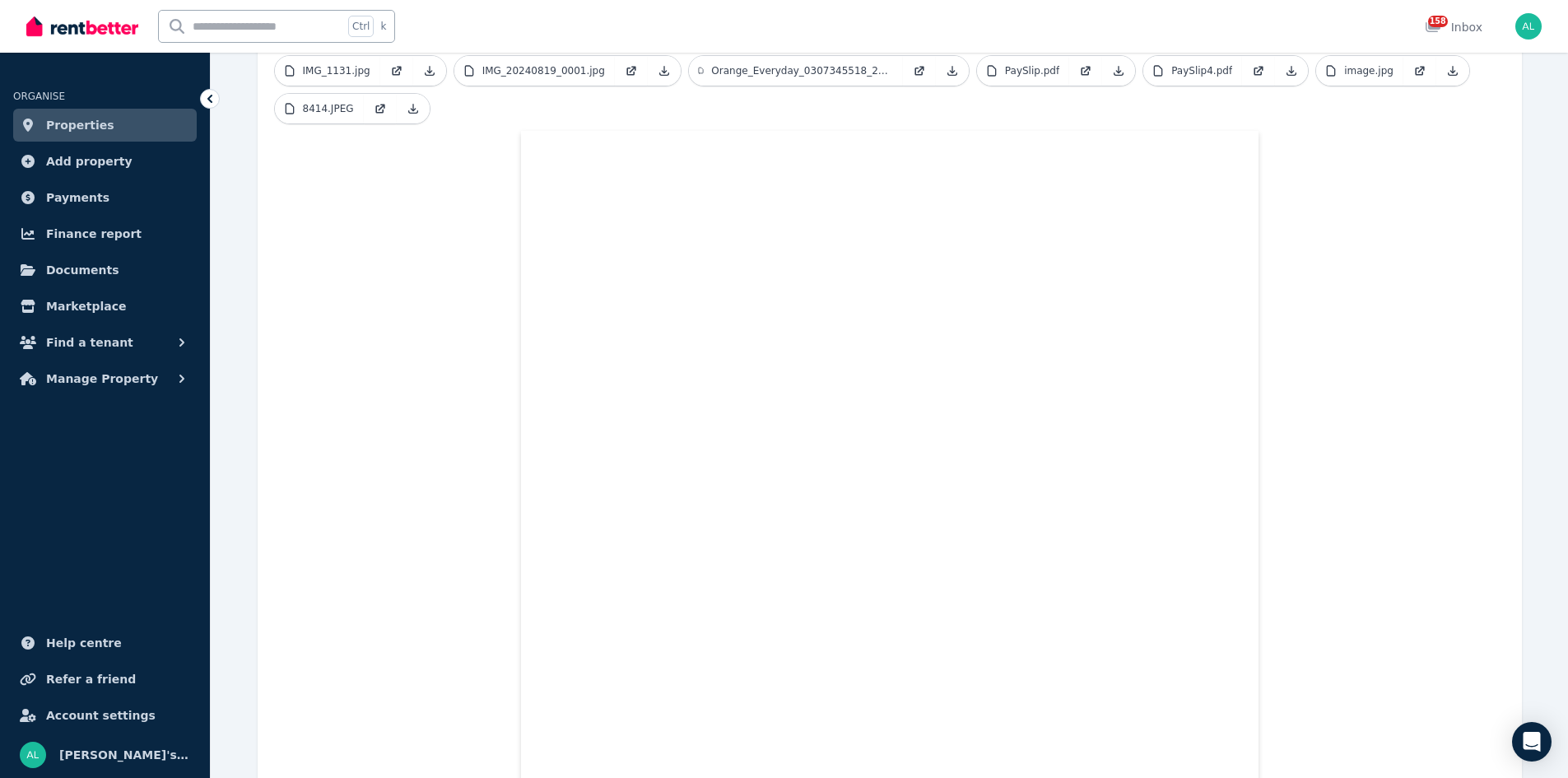
scroll to position [577, 0]
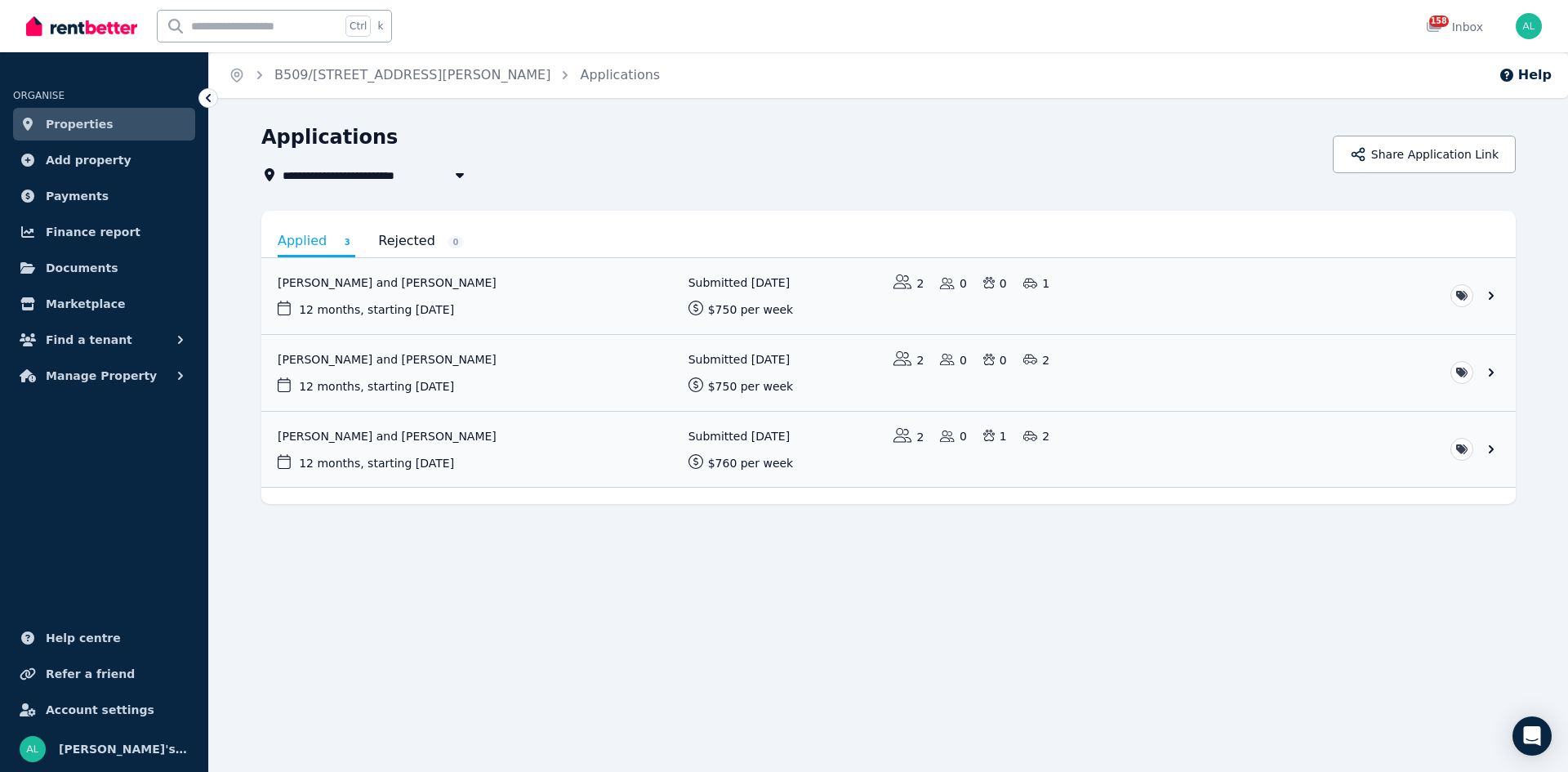
click at [373, 440] on link "View application: Kristiin Karu and Maicon Dos Santos" at bounding box center [888, 450] width 1255 height 76
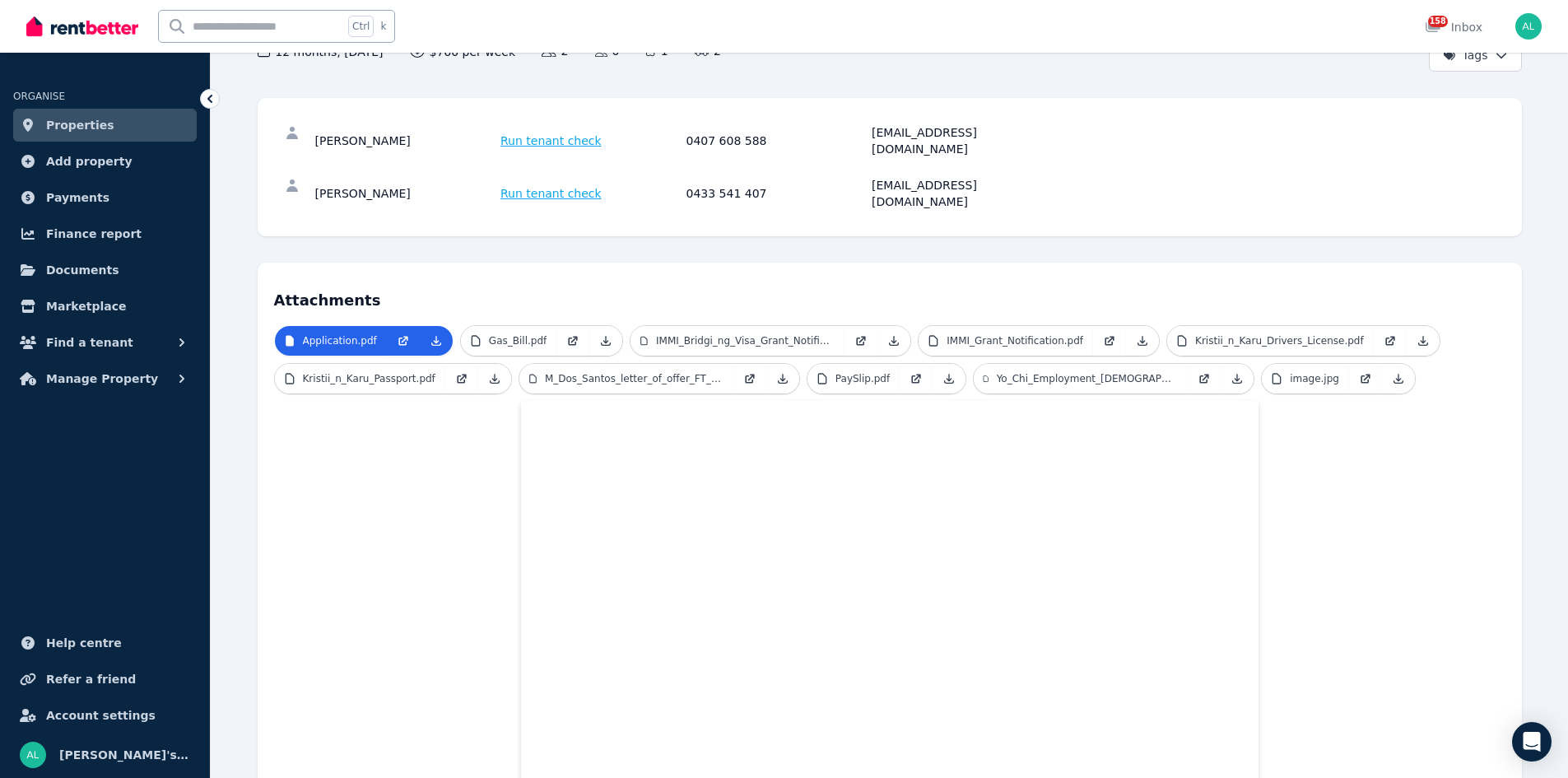
scroll to position [346, 0]
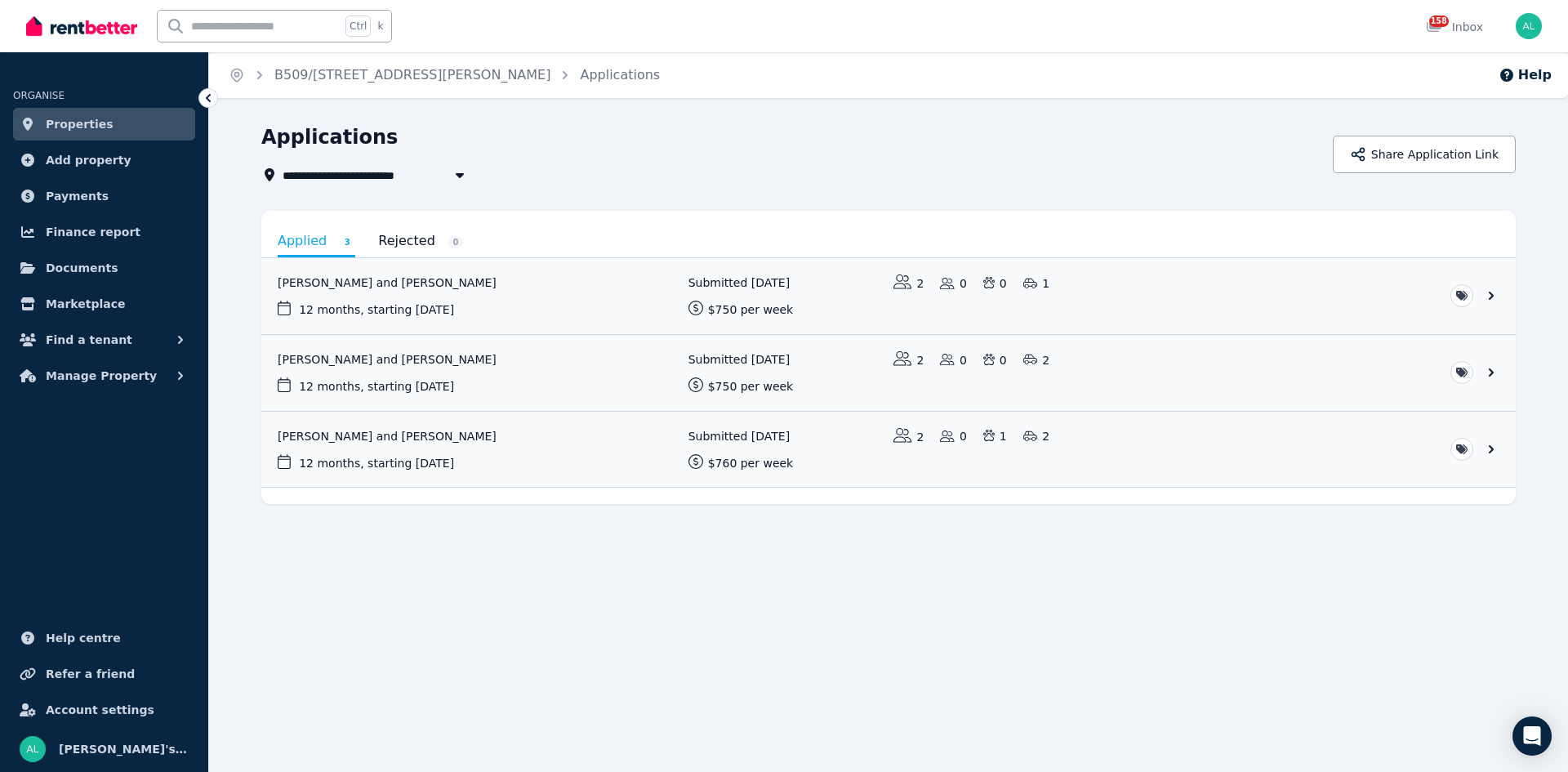
click at [384, 434] on link "View application: Kristiin Karu and Maicon Dos Santos" at bounding box center [888, 450] width 1255 height 76
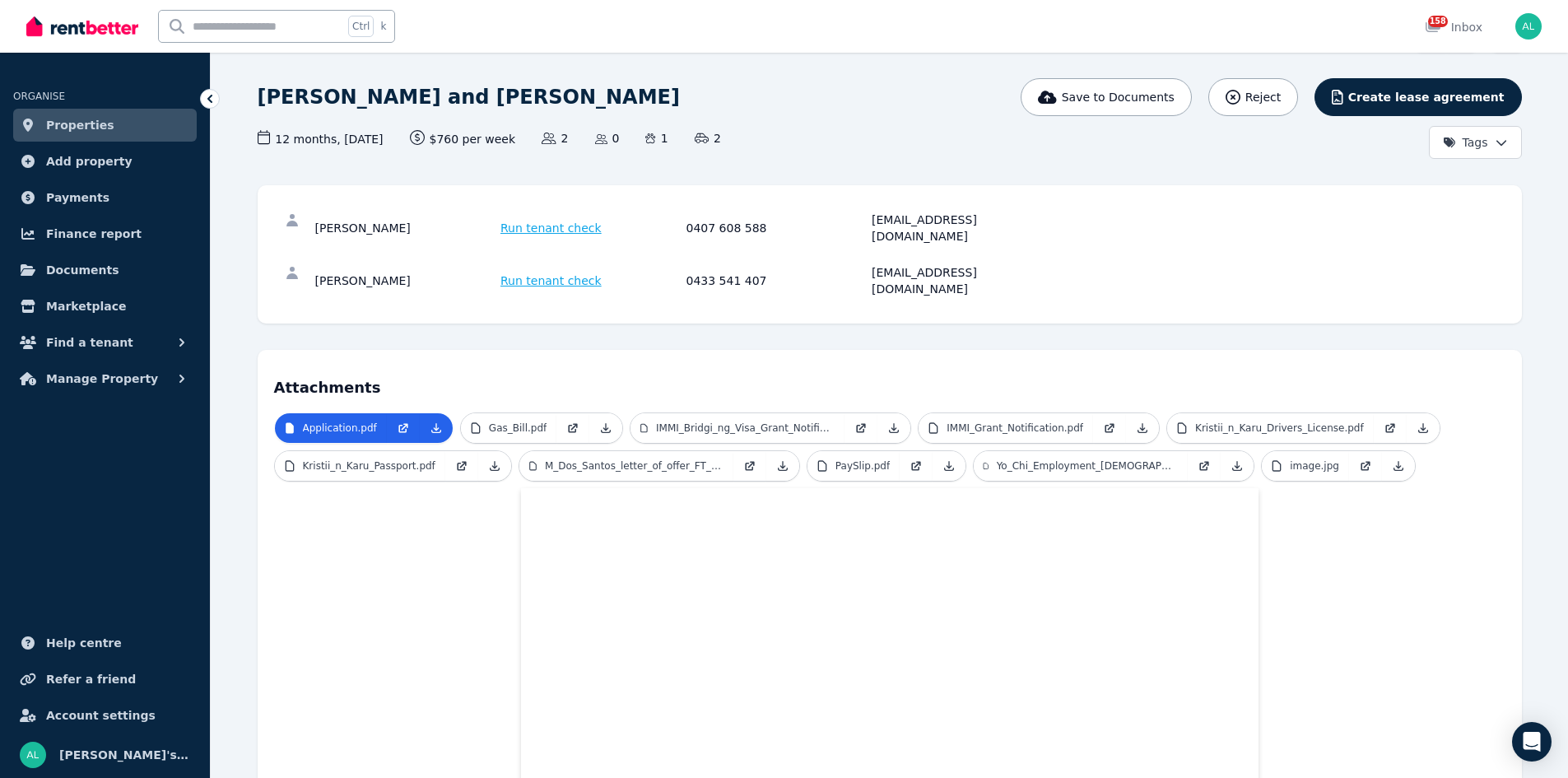
scroll to position [264, 0]
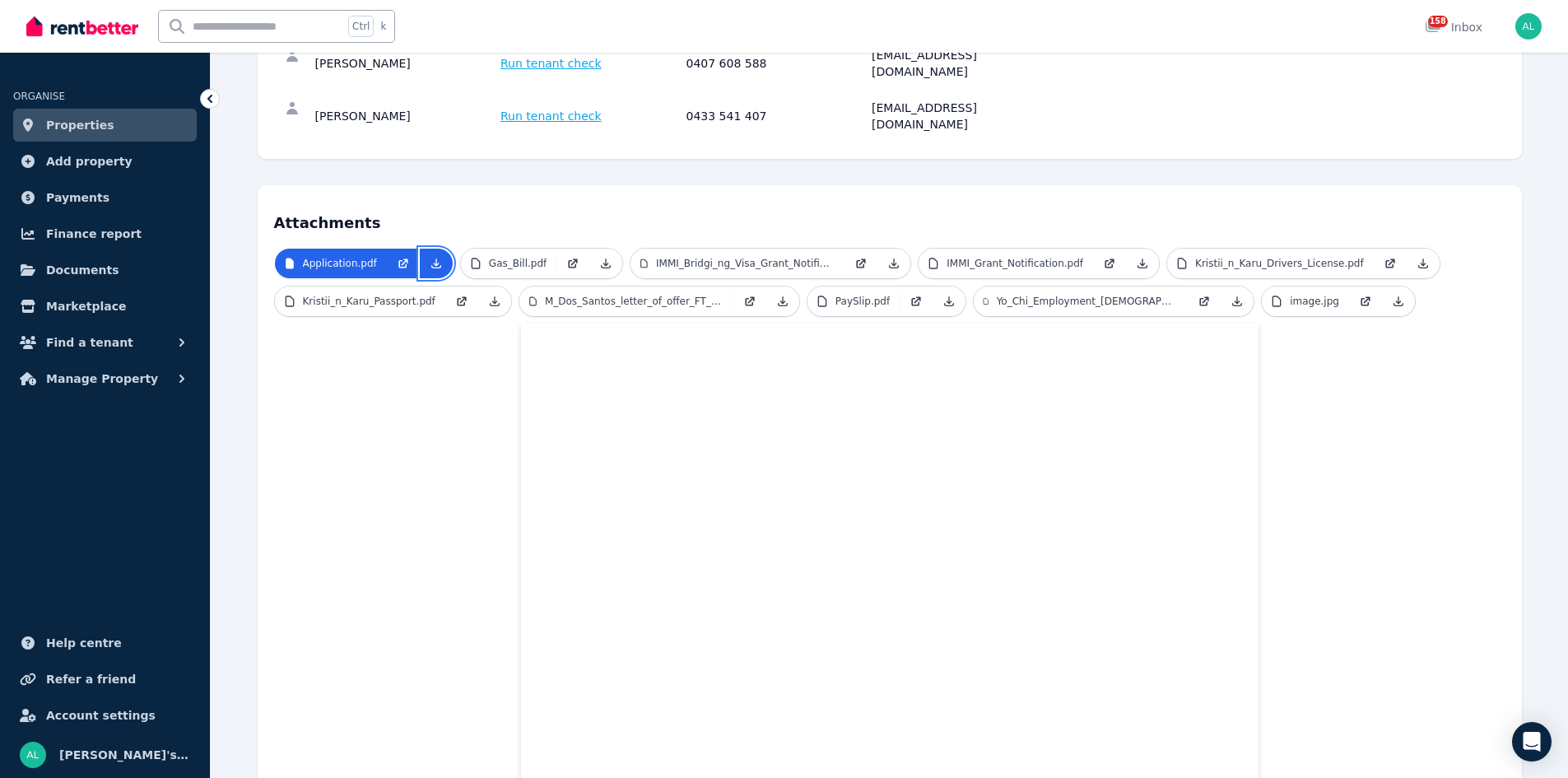
click at [431, 260] on icon at bounding box center [436, 264] width 9 height 9
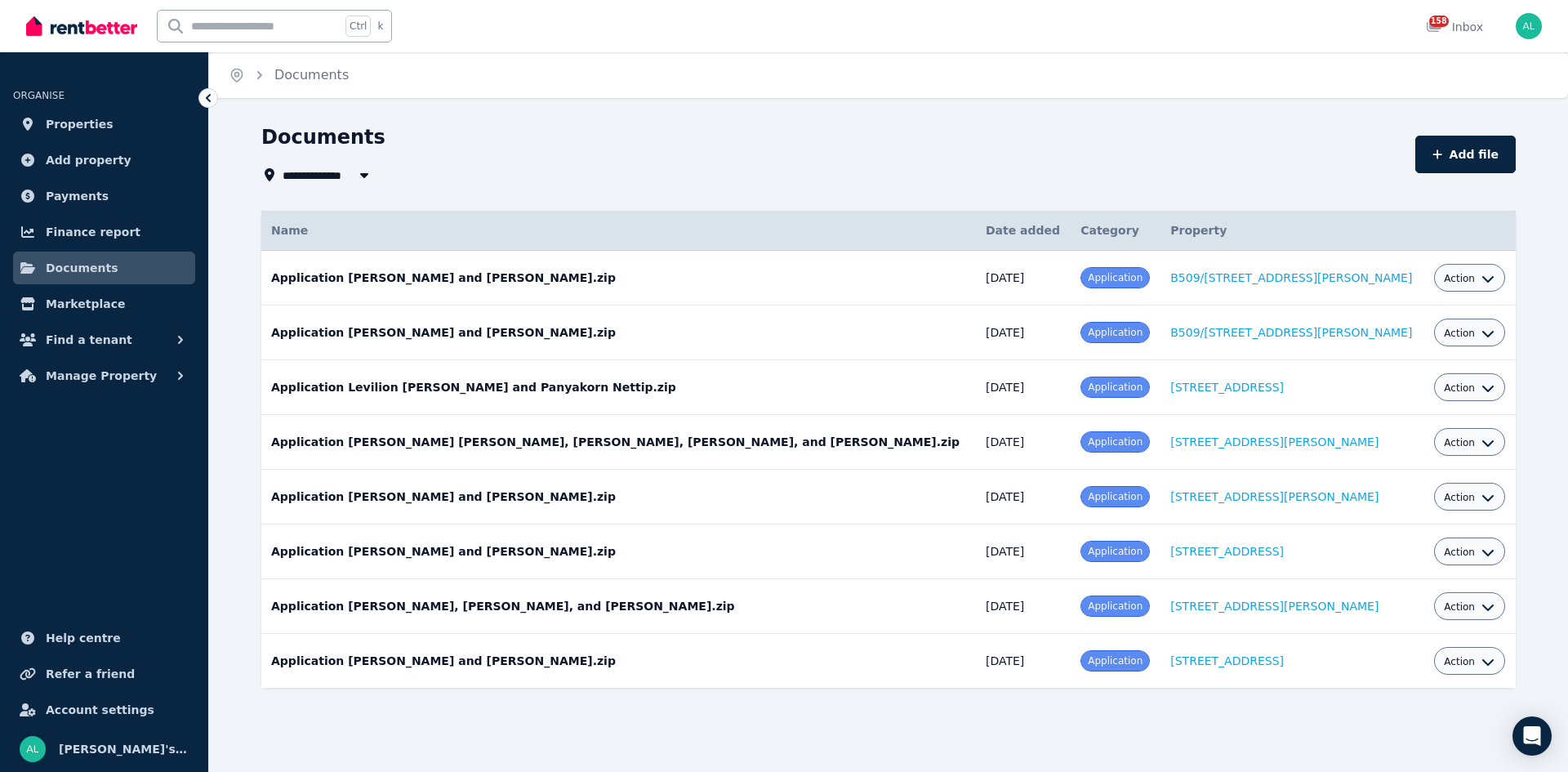
click at [1483, 281] on icon "button" at bounding box center [1488, 279] width 12 height 6
click at [1368, 377] on link "Download" at bounding box center [1419, 374] width 157 height 29
